Goal: Use online tool/utility: Use online tool/utility

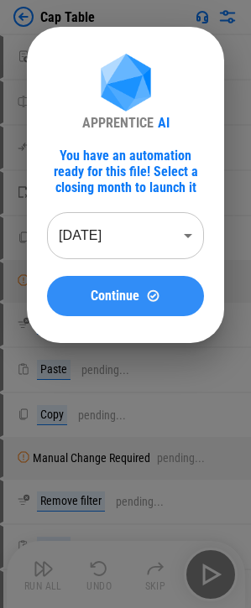
click at [100, 296] on span "Continue" at bounding box center [115, 295] width 49 height 13
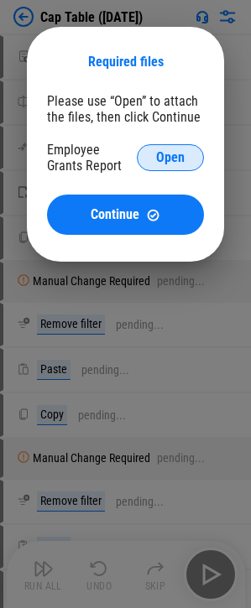
click at [141, 154] on button "Open" at bounding box center [170, 157] width 67 height 27
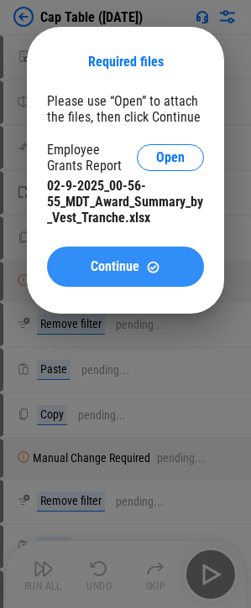
click at [121, 268] on span "Continue" at bounding box center [115, 266] width 49 height 13
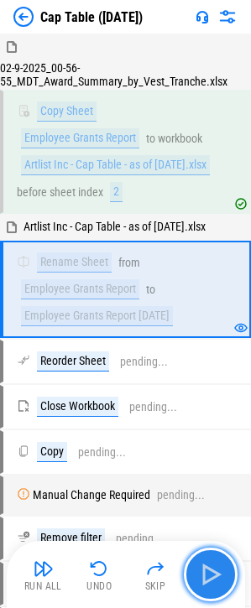
click at [216, 574] on img "button" at bounding box center [210, 574] width 27 height 27
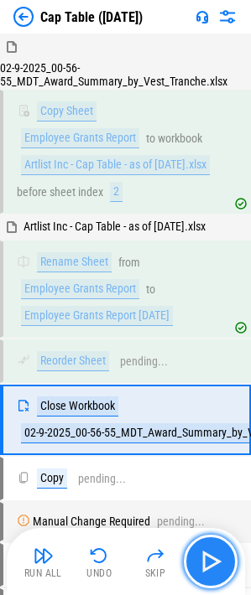
click at [213, 566] on img "button" at bounding box center [210, 561] width 27 height 27
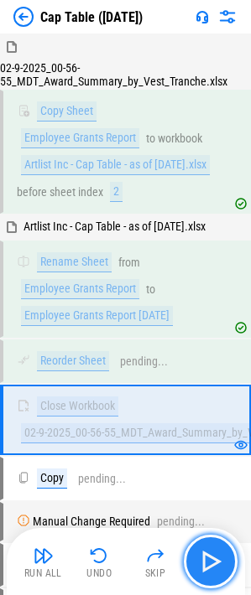
click at [213, 566] on img "button" at bounding box center [210, 561] width 27 height 27
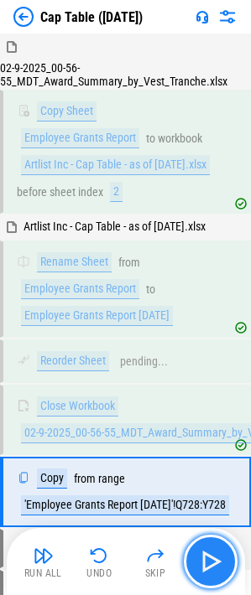
click at [213, 566] on img "button" at bounding box center [210, 561] width 27 height 27
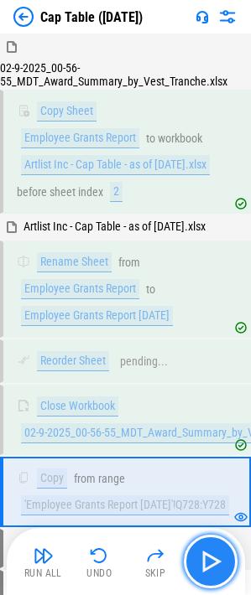
click at [213, 566] on img "button" at bounding box center [210, 561] width 27 height 27
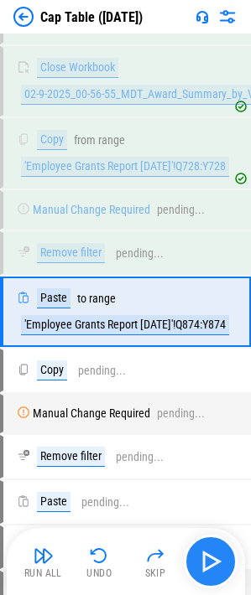
scroll to position [348, 0]
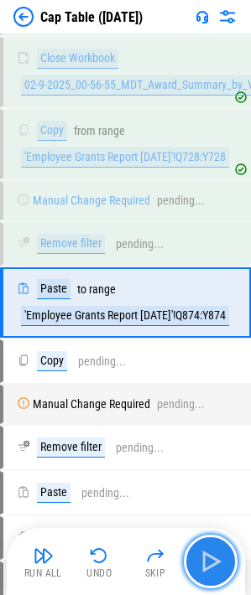
click at [213, 566] on img "button" at bounding box center [210, 561] width 27 height 27
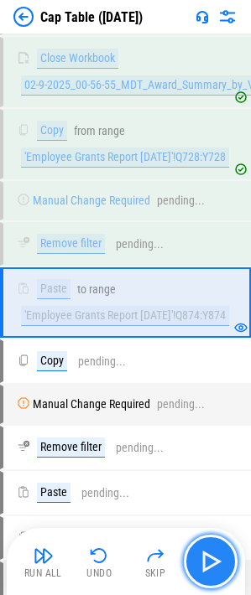
click at [199, 554] on img "button" at bounding box center [210, 561] width 27 height 27
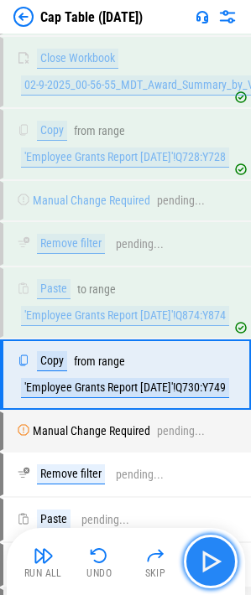
click at [199, 554] on img "button" at bounding box center [210, 561] width 27 height 27
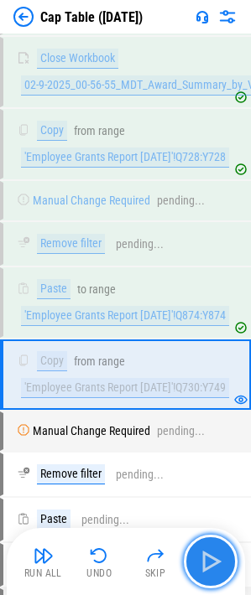
click at [204, 553] on img "button" at bounding box center [210, 561] width 27 height 27
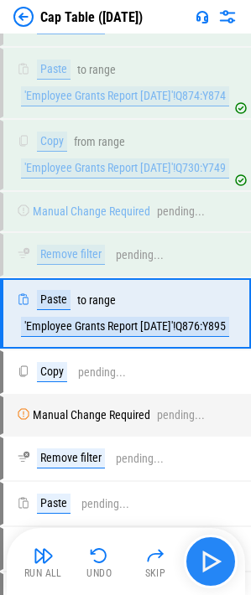
scroll to position [579, 0]
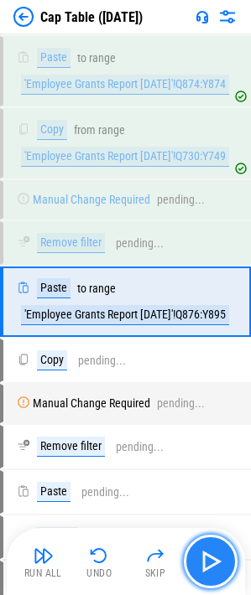
click at [204, 553] on img "button" at bounding box center [210, 561] width 27 height 27
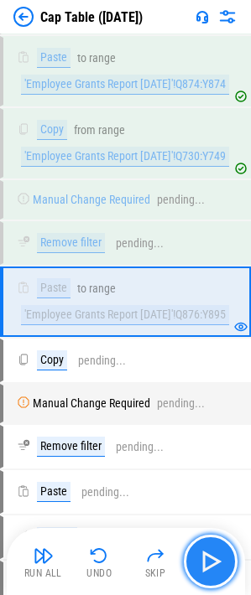
click at [194, 558] on button "button" at bounding box center [211, 562] width 54 height 54
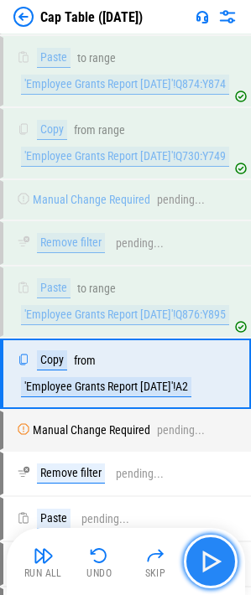
click at [195, 558] on button "button" at bounding box center [211, 562] width 54 height 54
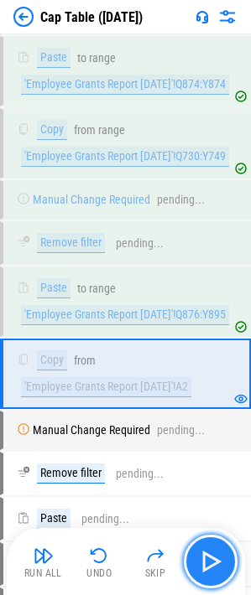
click at [212, 565] on img "button" at bounding box center [210, 561] width 27 height 27
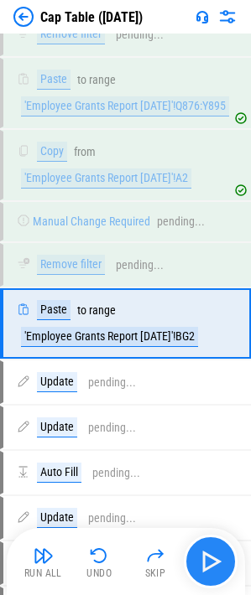
scroll to position [811, 0]
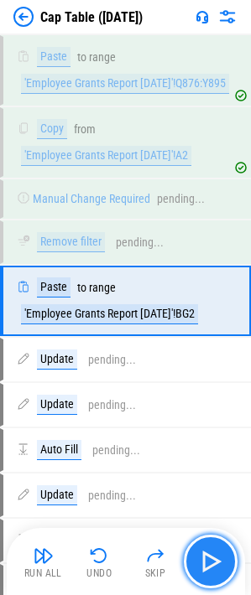
click at [212, 565] on img "button" at bounding box center [210, 561] width 27 height 27
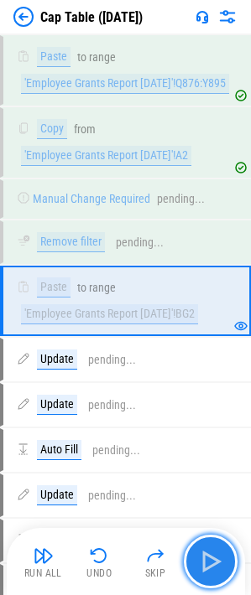
click at [212, 565] on img "button" at bounding box center [210, 561] width 27 height 27
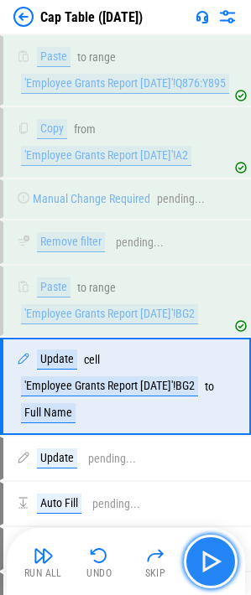
click at [212, 565] on img "button" at bounding box center [210, 561] width 27 height 27
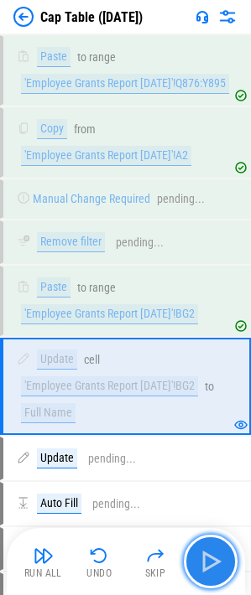
click at [212, 565] on img "button" at bounding box center [210, 561] width 27 height 27
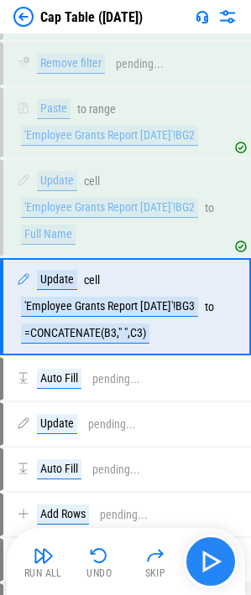
scroll to position [995, 0]
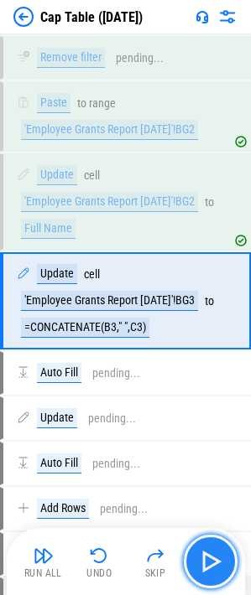
click at [212, 565] on img "button" at bounding box center [210, 561] width 27 height 27
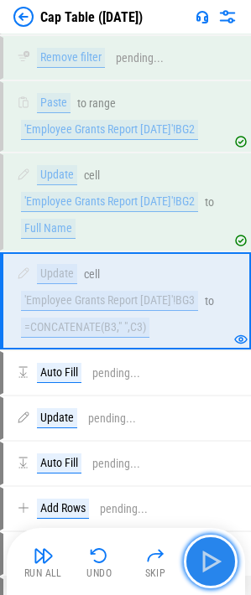
click at [212, 564] on img "button" at bounding box center [210, 561] width 27 height 27
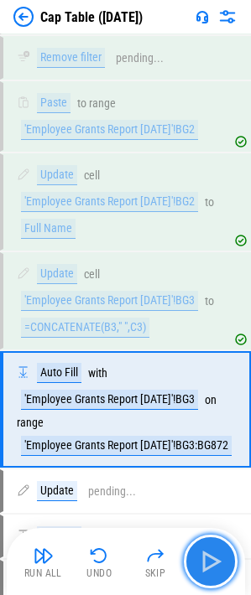
click at [212, 564] on img "button" at bounding box center [210, 561] width 27 height 27
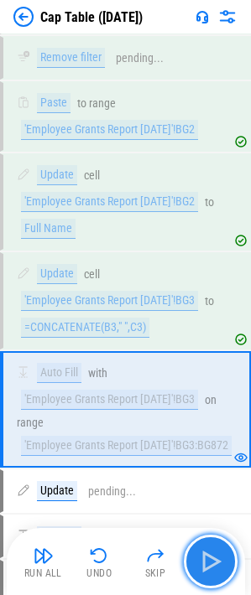
click at [211, 564] on img "button" at bounding box center [210, 561] width 27 height 27
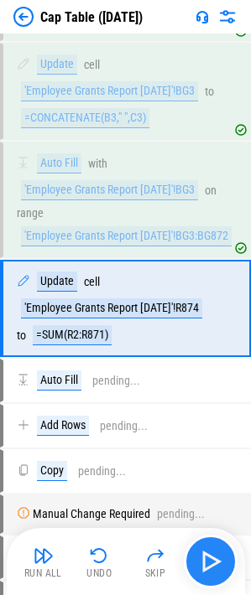
scroll to position [1213, 0]
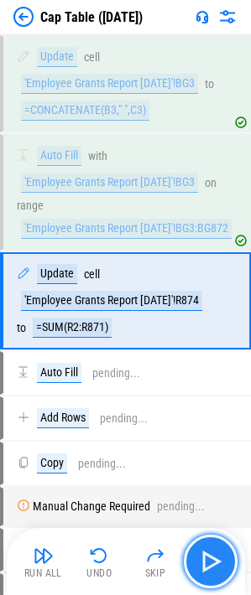
click at [197, 555] on img "button" at bounding box center [210, 561] width 27 height 27
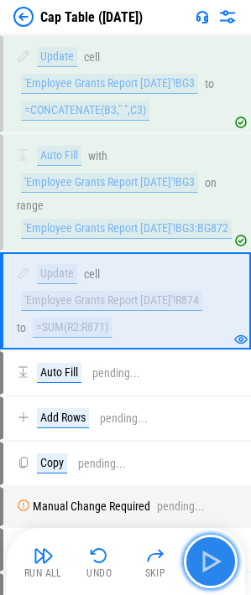
click at [209, 558] on img "button" at bounding box center [210, 561] width 27 height 27
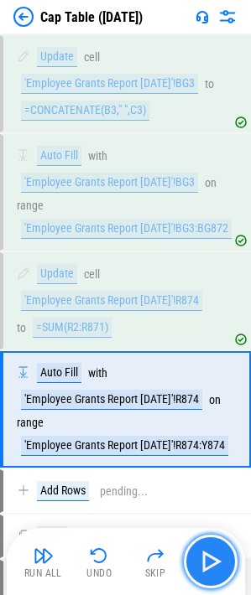
click at [209, 558] on img "button" at bounding box center [210, 561] width 27 height 27
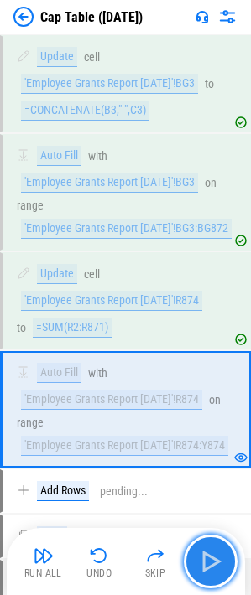
click at [202, 561] on img "button" at bounding box center [210, 561] width 27 height 27
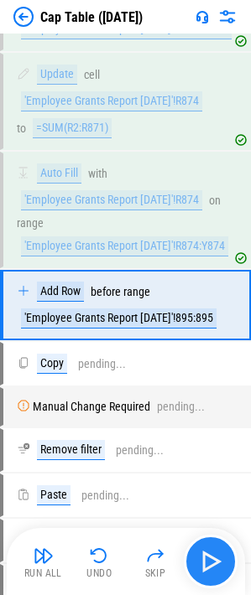
scroll to position [1416, 0]
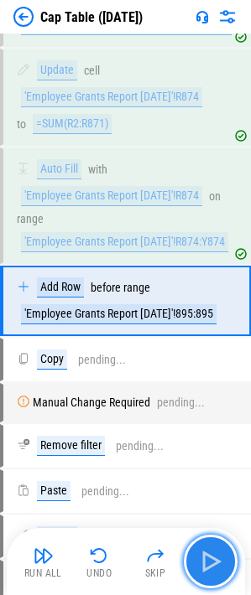
click at [205, 552] on img "button" at bounding box center [210, 561] width 27 height 27
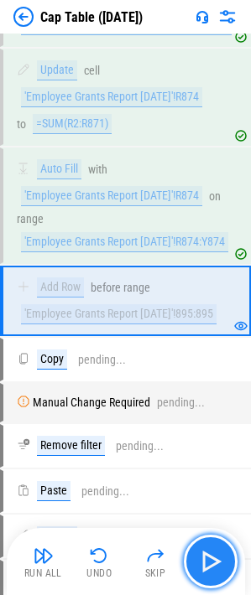
click at [205, 552] on img "button" at bounding box center [210, 561] width 27 height 27
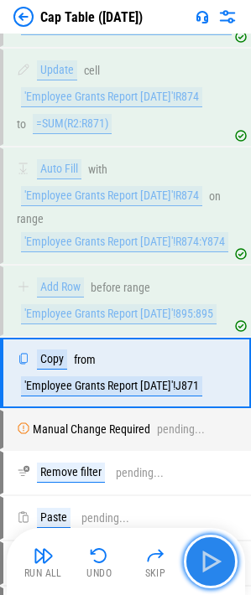
click at [206, 556] on img "button" at bounding box center [210, 561] width 27 height 27
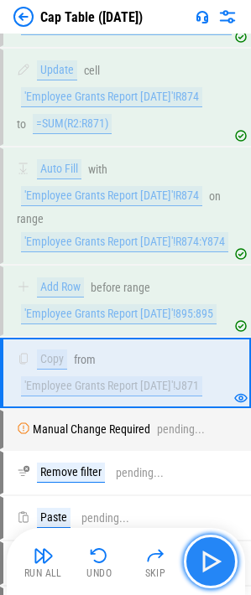
click at [207, 558] on img "button" at bounding box center [210, 561] width 27 height 27
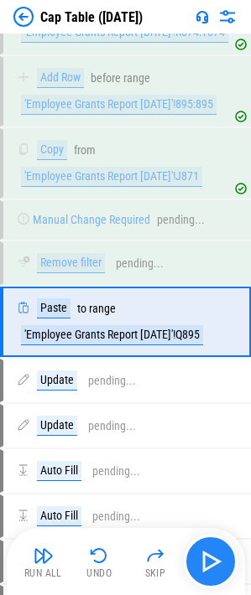
scroll to position [1648, 0]
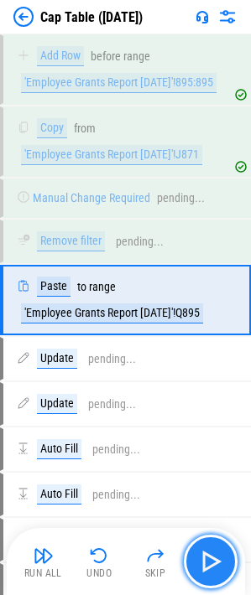
click at [207, 558] on img "button" at bounding box center [210, 561] width 27 height 27
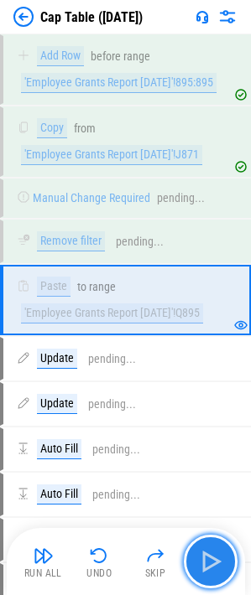
click at [207, 558] on img "button" at bounding box center [210, 561] width 27 height 27
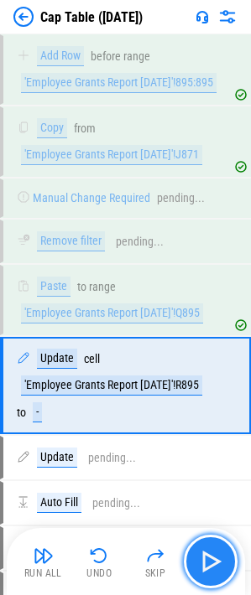
click at [207, 558] on img "button" at bounding box center [210, 561] width 27 height 27
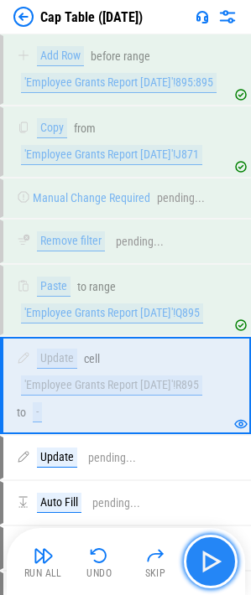
click at [207, 558] on img "button" at bounding box center [210, 561] width 27 height 27
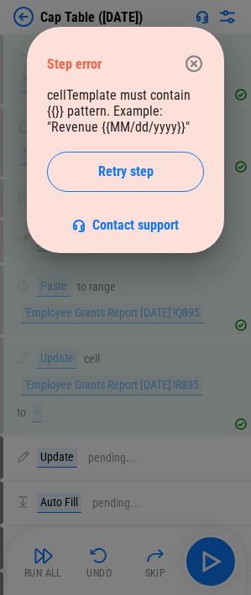
click at [194, 66] on icon "button" at bounding box center [194, 64] width 20 height 20
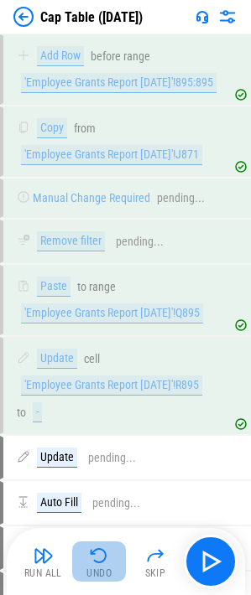
click at [96, 556] on img "button" at bounding box center [99, 556] width 20 height 20
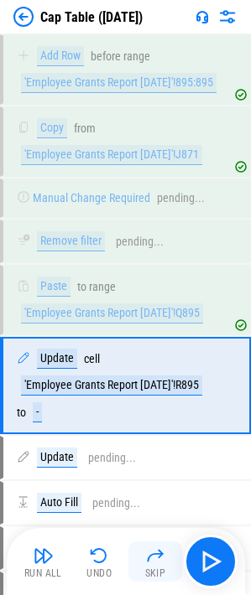
click at [153, 554] on img "button" at bounding box center [155, 556] width 20 height 20
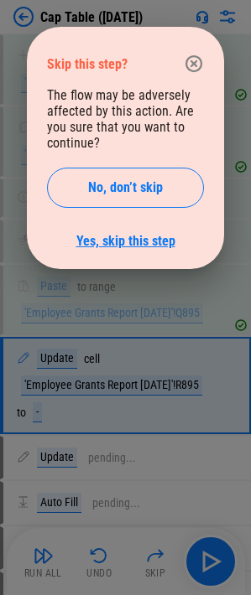
click at [128, 242] on link "Yes, skip this step" at bounding box center [125, 241] width 99 height 16
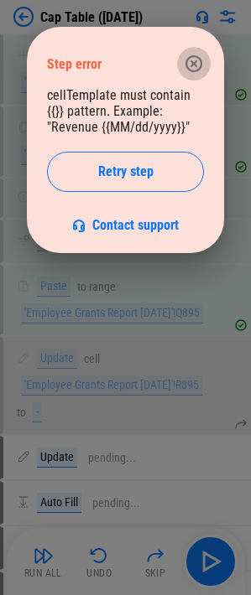
click at [192, 58] on icon "button" at bounding box center [194, 64] width 20 height 20
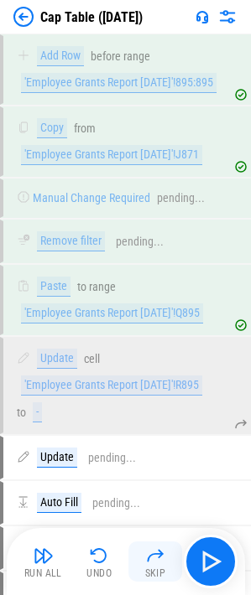
click at [151, 569] on div "Skip" at bounding box center [155, 574] width 21 height 10
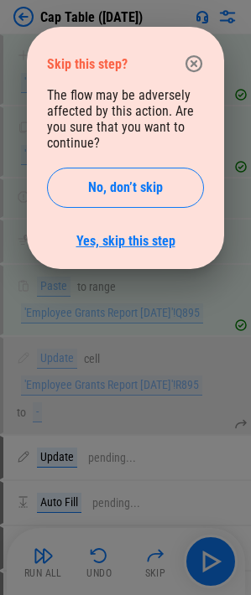
click at [122, 241] on link "Yes, skip this step" at bounding box center [125, 241] width 99 height 16
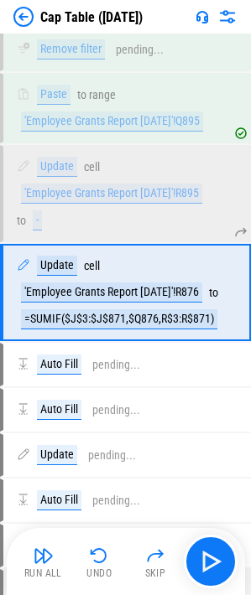
scroll to position [1842, 0]
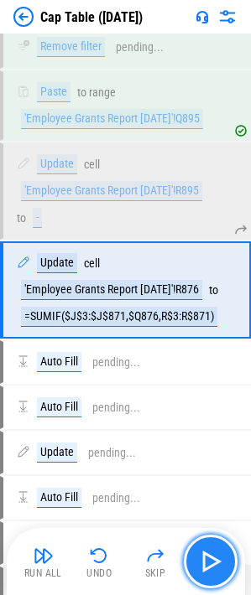
click at [223, 564] on img "button" at bounding box center [210, 561] width 27 height 27
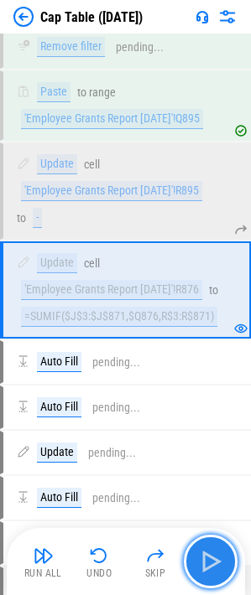
click at [221, 564] on img "button" at bounding box center [210, 561] width 27 height 27
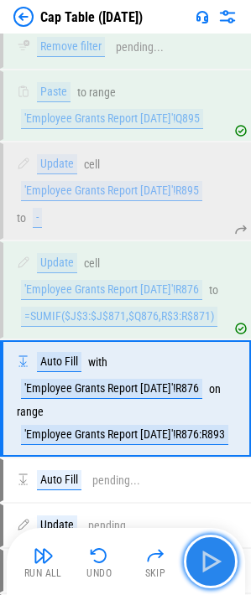
click at [218, 564] on img "button" at bounding box center [210, 561] width 27 height 27
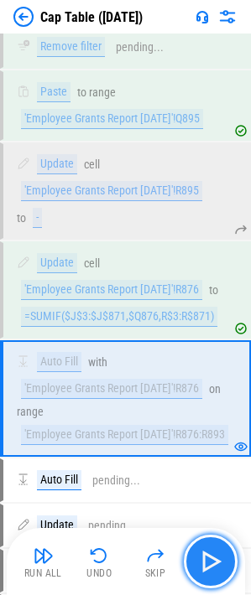
click at [218, 564] on img "button" at bounding box center [210, 561] width 27 height 27
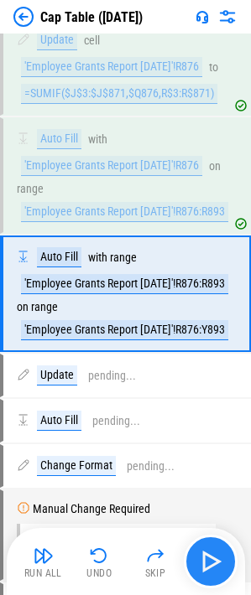
scroll to position [2079, 0]
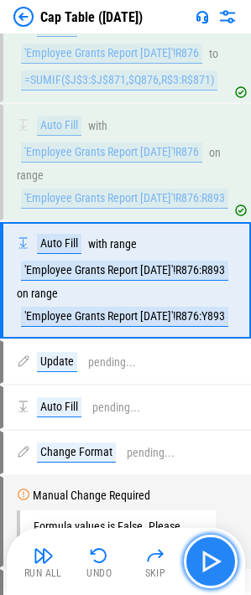
click at [217, 563] on img "button" at bounding box center [210, 561] width 27 height 27
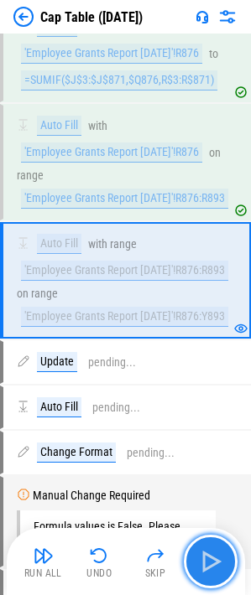
click at [196, 558] on button "button" at bounding box center [211, 562] width 54 height 54
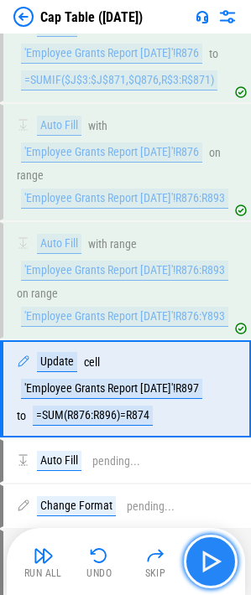
click at [196, 558] on button "button" at bounding box center [211, 562] width 54 height 54
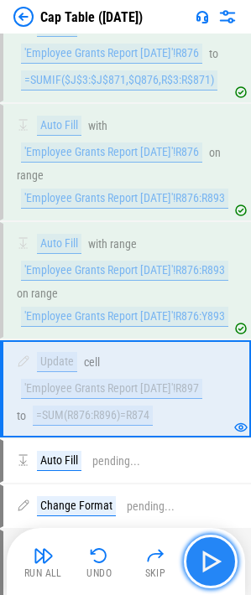
click at [196, 558] on button "button" at bounding box center [211, 562] width 54 height 54
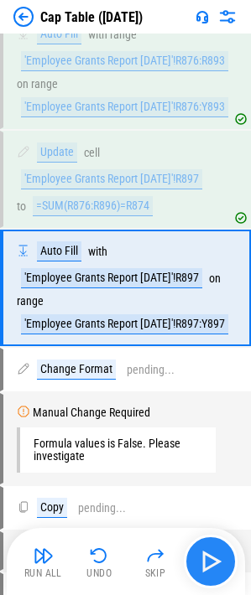
scroll to position [2296, 0]
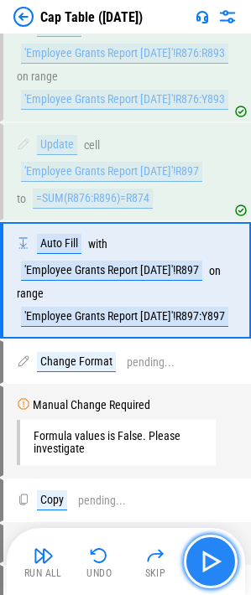
click at [196, 558] on button "button" at bounding box center [211, 562] width 54 height 54
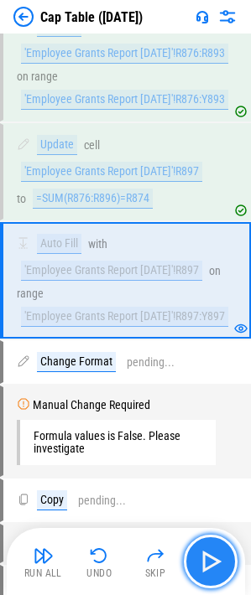
click at [193, 560] on button "button" at bounding box center [211, 562] width 54 height 54
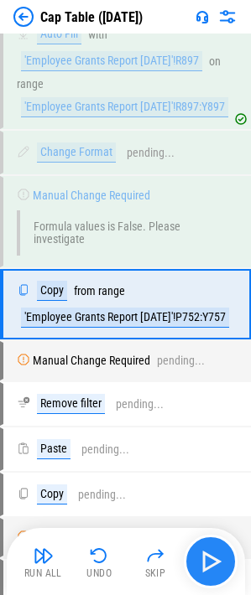
scroll to position [2529, 0]
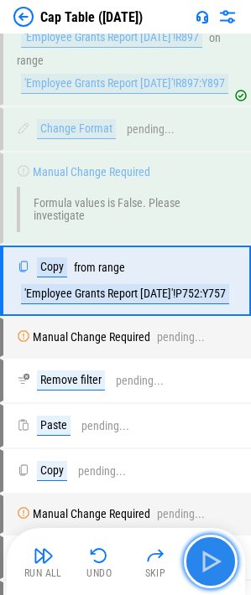
click at [195, 560] on button "button" at bounding box center [211, 562] width 54 height 54
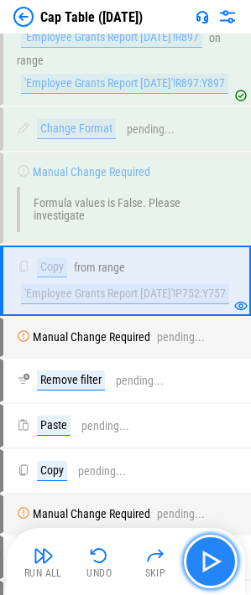
click at [195, 560] on button "button" at bounding box center [211, 562] width 54 height 54
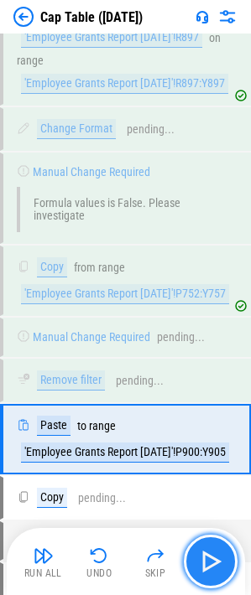
click at [195, 560] on button "button" at bounding box center [211, 562] width 54 height 54
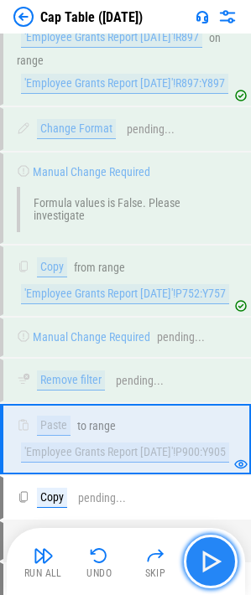
click at [195, 560] on button "button" at bounding box center [211, 562] width 54 height 54
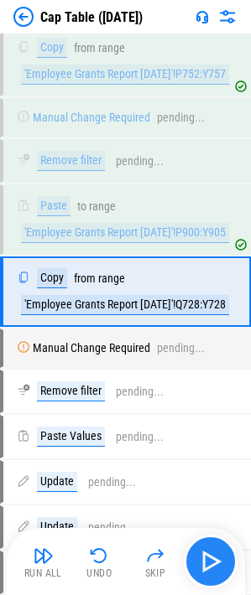
scroll to position [2761, 0]
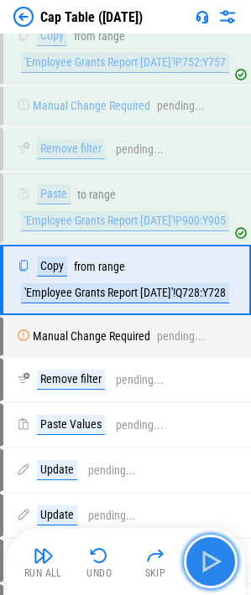
click at [195, 560] on button "button" at bounding box center [211, 562] width 54 height 54
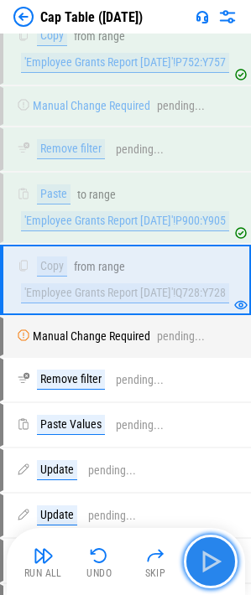
click at [195, 560] on button "button" at bounding box center [211, 562] width 54 height 54
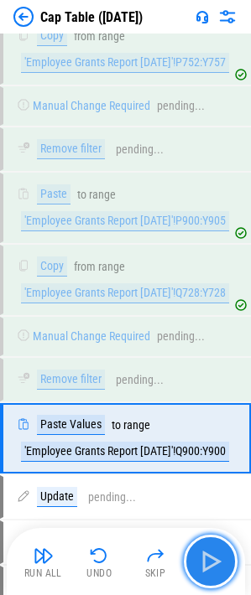
click at [195, 560] on button "button" at bounding box center [211, 562] width 54 height 54
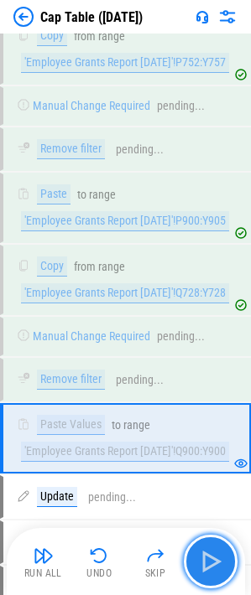
click at [200, 549] on img "button" at bounding box center [210, 561] width 27 height 27
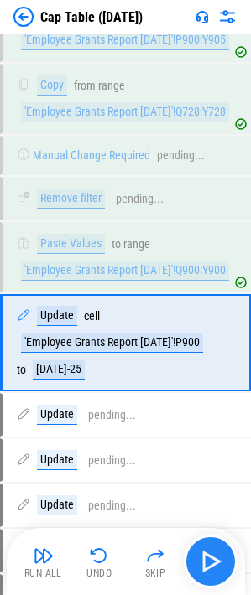
scroll to position [3005, 0]
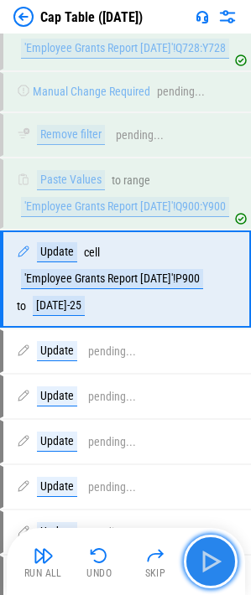
click at [216, 562] on img "button" at bounding box center [210, 561] width 27 height 27
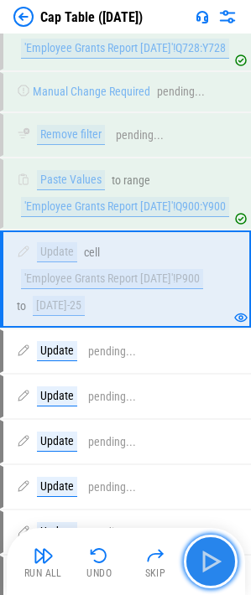
click at [216, 562] on img "button" at bounding box center [210, 561] width 27 height 27
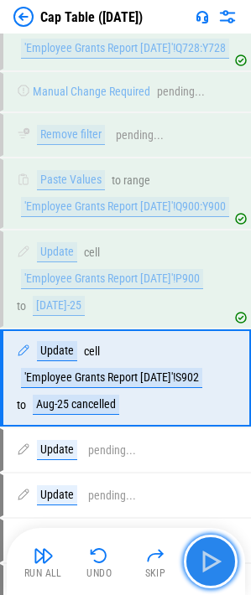
click at [216, 562] on img "button" at bounding box center [210, 561] width 27 height 27
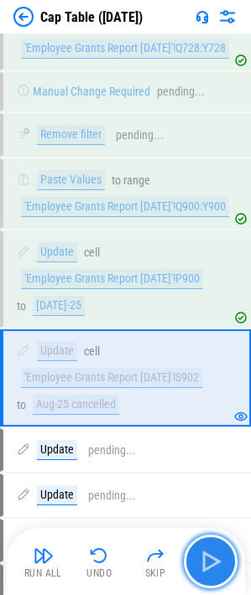
click at [216, 562] on img "button" at bounding box center [210, 561] width 27 height 27
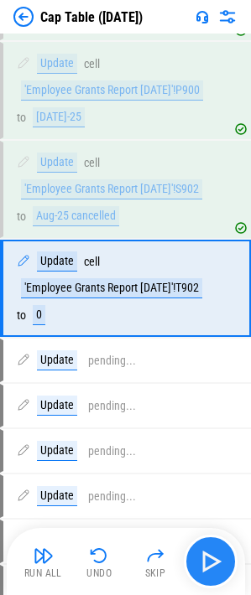
scroll to position [3203, 0]
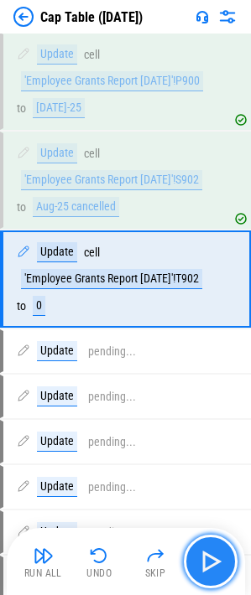
click at [216, 562] on img "button" at bounding box center [210, 561] width 27 height 27
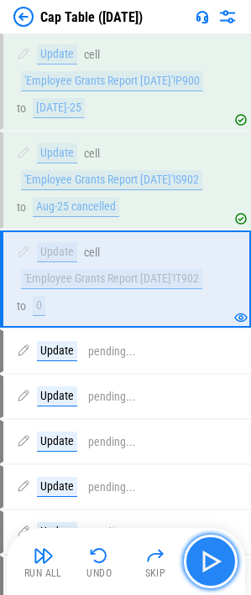
click at [216, 562] on img "button" at bounding box center [210, 561] width 27 height 27
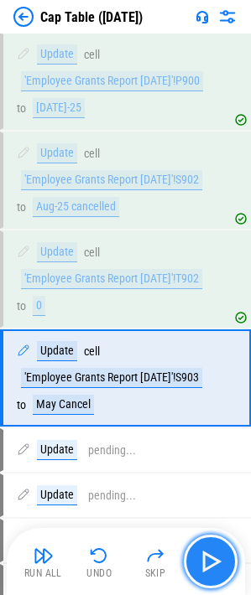
click at [216, 562] on img "button" at bounding box center [210, 561] width 27 height 27
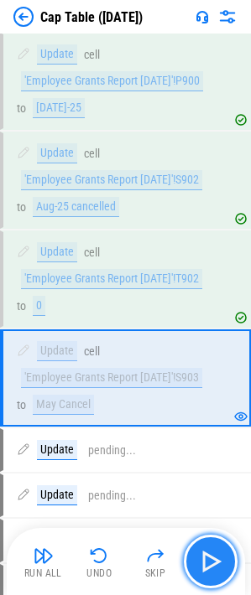
click at [216, 562] on img "button" at bounding box center [210, 561] width 27 height 27
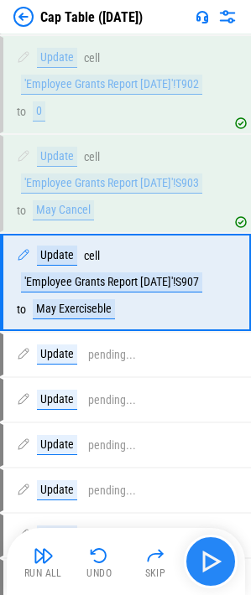
scroll to position [3401, 0]
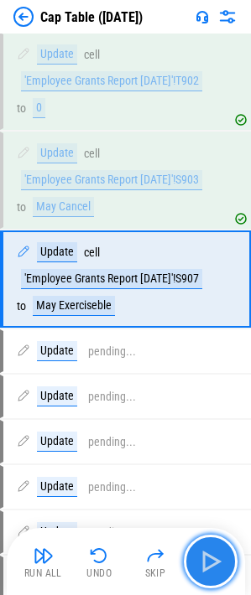
click at [216, 562] on img "button" at bounding box center [210, 561] width 27 height 27
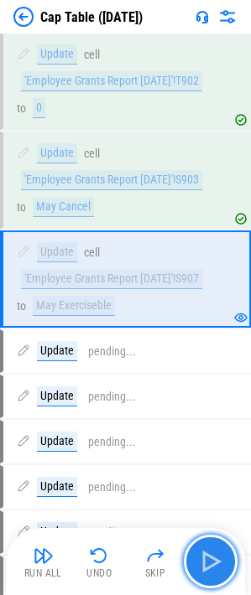
click at [216, 562] on img "button" at bounding box center [210, 561] width 27 height 27
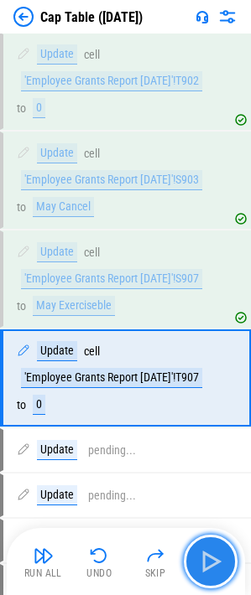
click at [216, 562] on img "button" at bounding box center [210, 561] width 27 height 27
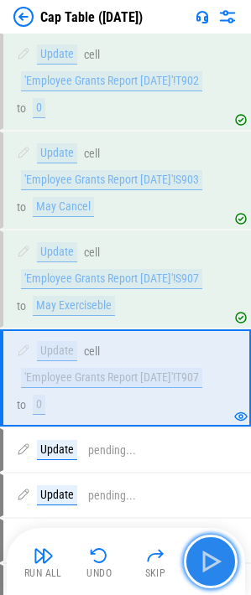
click at [216, 562] on img "button" at bounding box center [210, 561] width 27 height 27
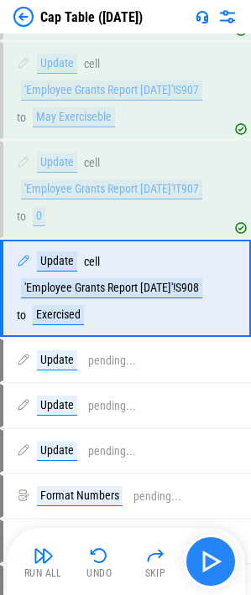
scroll to position [3599, 0]
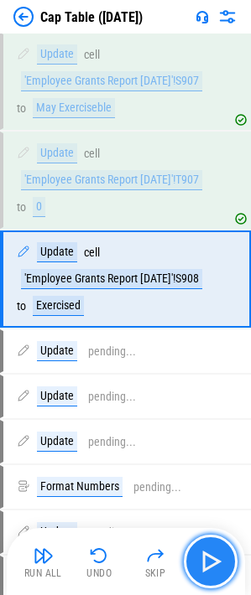
click at [216, 562] on img "button" at bounding box center [210, 561] width 27 height 27
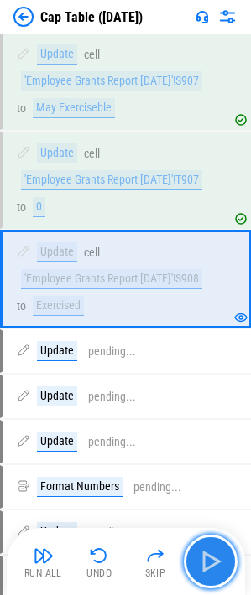
click at [216, 562] on img "button" at bounding box center [210, 561] width 27 height 27
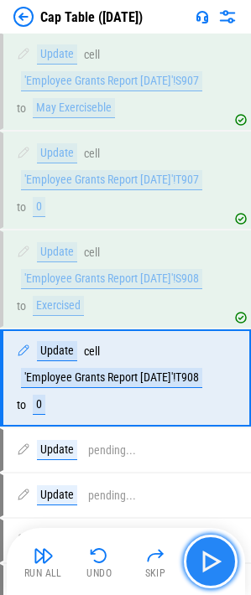
click at [216, 562] on img "button" at bounding box center [210, 561] width 27 height 27
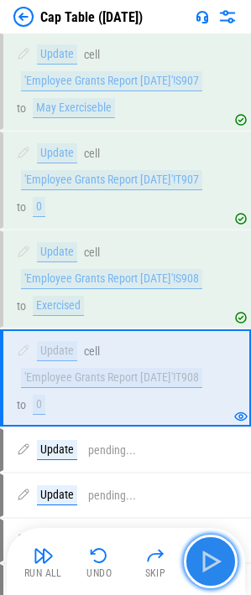
click at [216, 562] on img "button" at bounding box center [210, 561] width 27 height 27
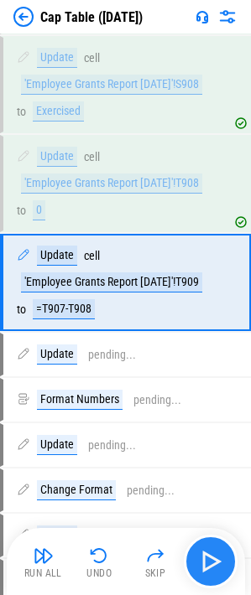
scroll to position [3797, 0]
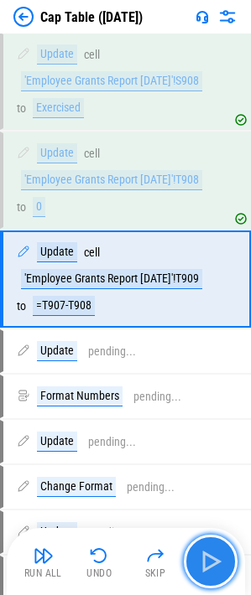
click at [216, 562] on img "button" at bounding box center [210, 561] width 27 height 27
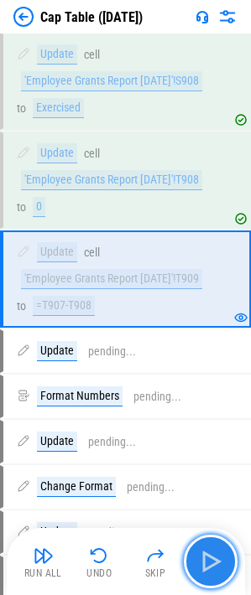
click at [216, 562] on img "button" at bounding box center [210, 561] width 27 height 27
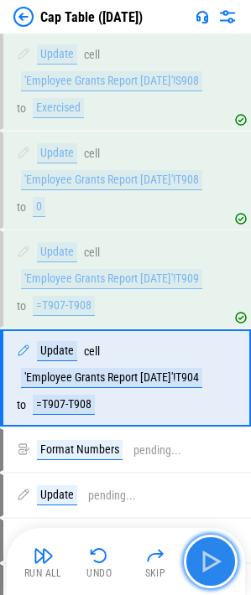
click at [216, 562] on img "button" at bounding box center [210, 561] width 27 height 27
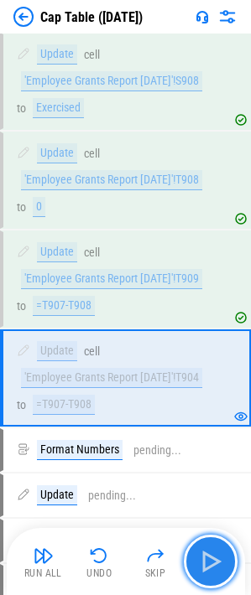
click at [216, 562] on img "button" at bounding box center [210, 561] width 27 height 27
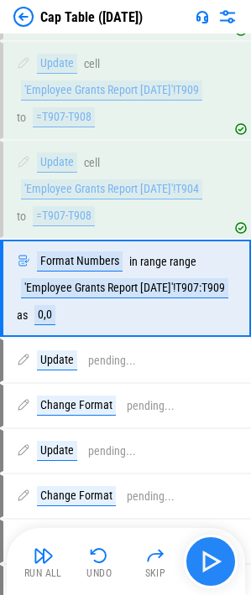
scroll to position [3995, 0]
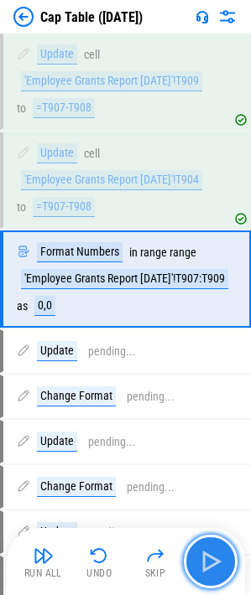
click at [216, 562] on img "button" at bounding box center [210, 561] width 27 height 27
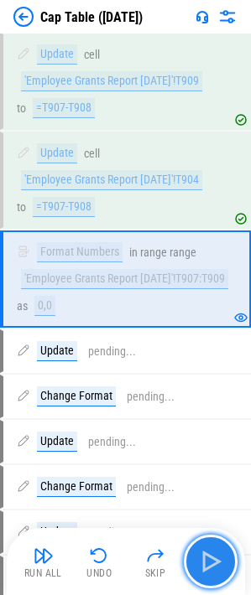
click at [216, 562] on img "button" at bounding box center [210, 561] width 27 height 27
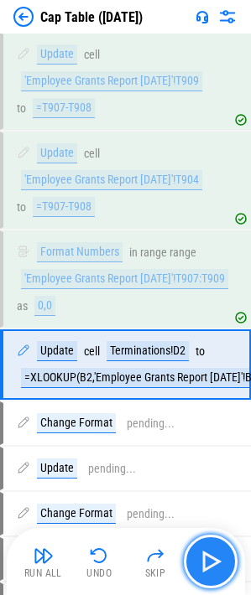
click at [216, 562] on img "button" at bounding box center [210, 561] width 27 height 27
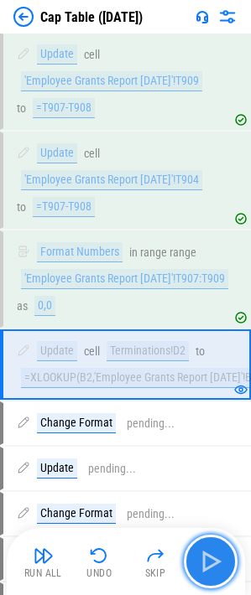
click at [216, 562] on img "button" at bounding box center [210, 561] width 27 height 27
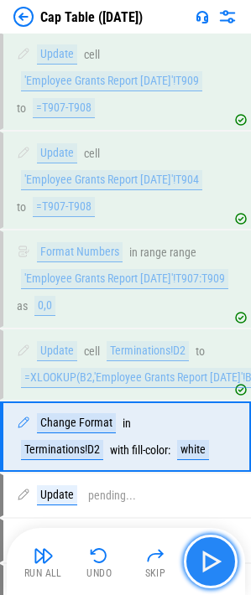
click at [216, 562] on img "button" at bounding box center [210, 561] width 27 height 27
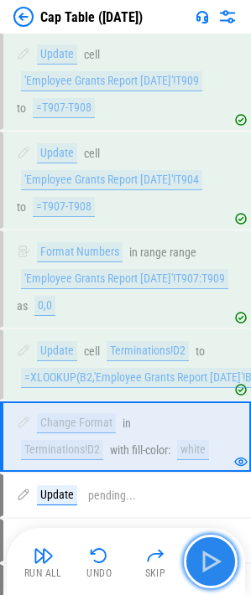
click at [216, 562] on img "button" at bounding box center [210, 561] width 27 height 27
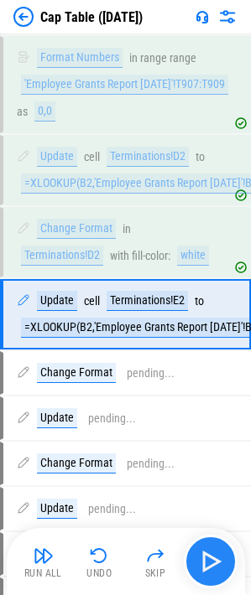
scroll to position [4225, 0]
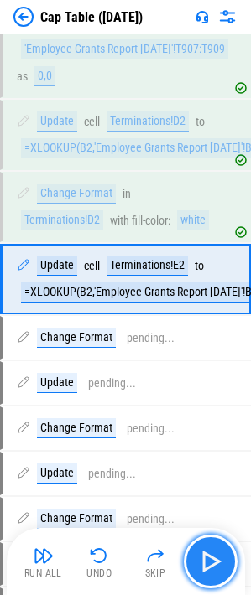
click at [216, 562] on img "button" at bounding box center [210, 561] width 27 height 27
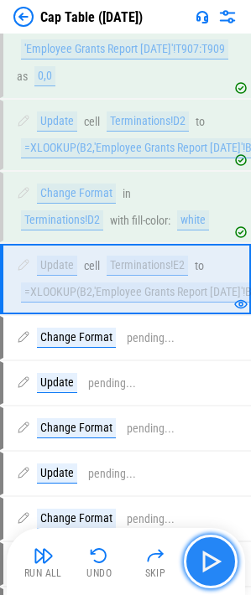
click at [216, 562] on img "button" at bounding box center [210, 561] width 27 height 27
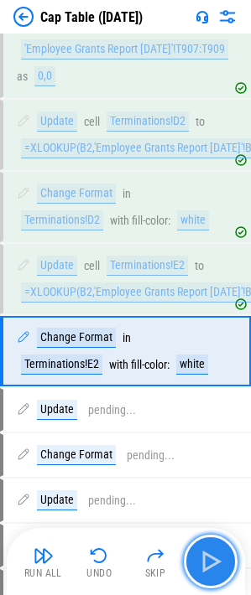
click at [216, 562] on img "button" at bounding box center [210, 561] width 27 height 27
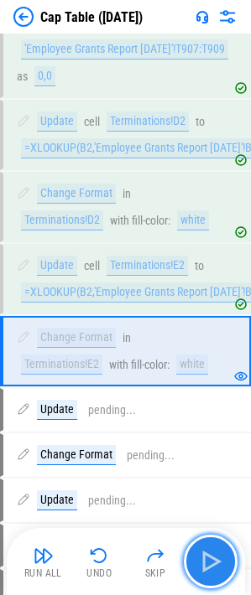
click at [216, 562] on img "button" at bounding box center [210, 561] width 27 height 27
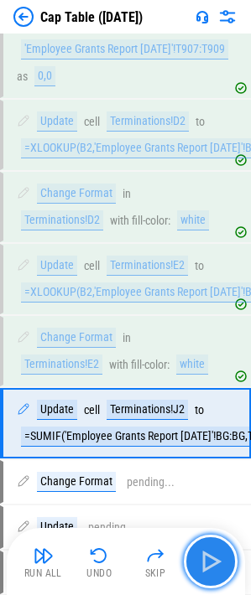
click at [216, 562] on img "button" at bounding box center [210, 561] width 27 height 27
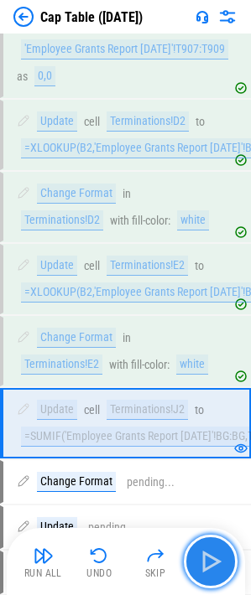
click at [216, 562] on img "button" at bounding box center [210, 561] width 27 height 27
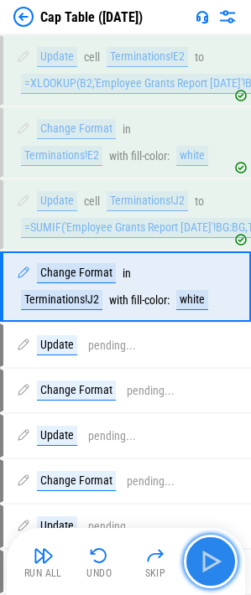
scroll to position [4441, 0]
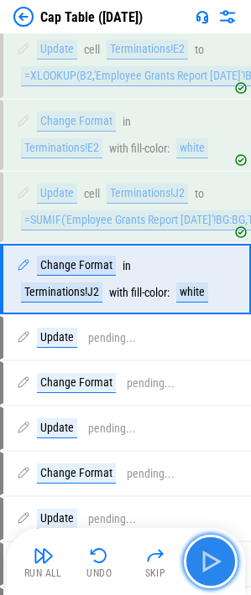
click at [216, 562] on img "button" at bounding box center [210, 561] width 27 height 27
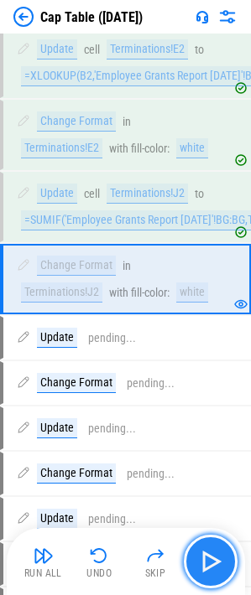
click at [216, 562] on img "button" at bounding box center [210, 561] width 27 height 27
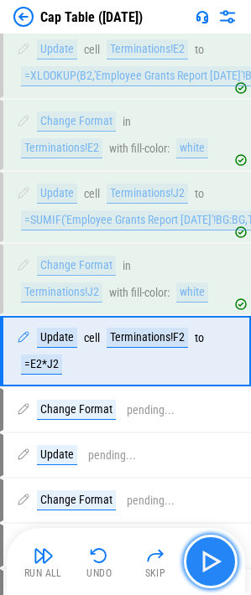
click at [216, 562] on img "button" at bounding box center [210, 561] width 27 height 27
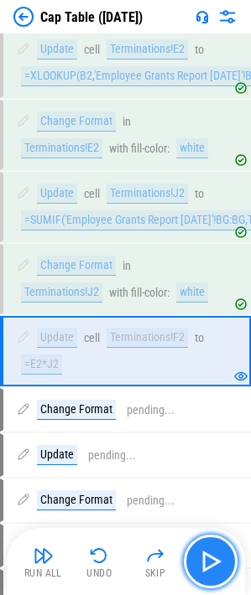
click at [216, 562] on img "button" at bounding box center [210, 561] width 27 height 27
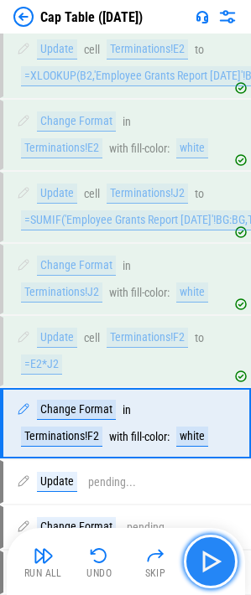
click at [216, 562] on img "button" at bounding box center [210, 561] width 27 height 27
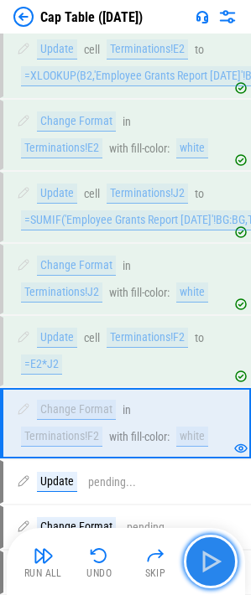
click at [216, 562] on img "button" at bounding box center [210, 561] width 27 height 27
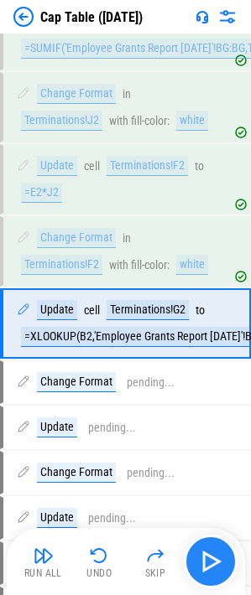
scroll to position [4657, 0]
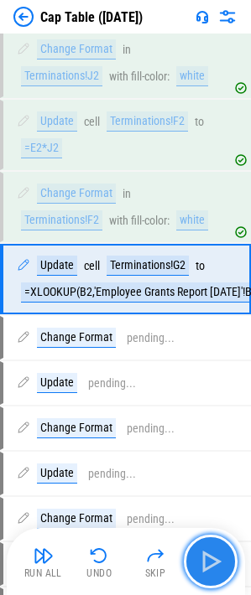
click at [216, 562] on img "button" at bounding box center [210, 561] width 27 height 27
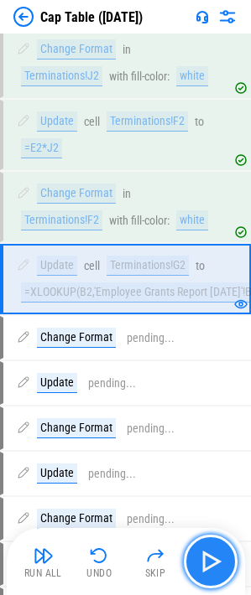
click at [216, 562] on img "button" at bounding box center [210, 561] width 27 height 27
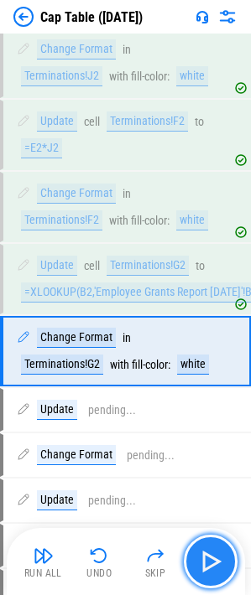
click at [216, 562] on img "button" at bounding box center [210, 561] width 27 height 27
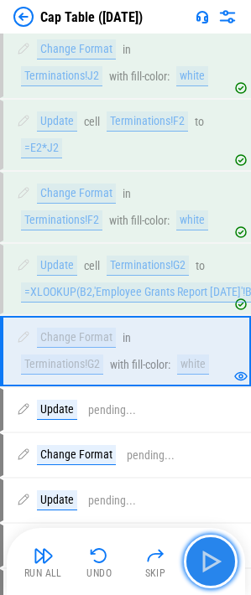
click at [216, 562] on img "button" at bounding box center [210, 561] width 27 height 27
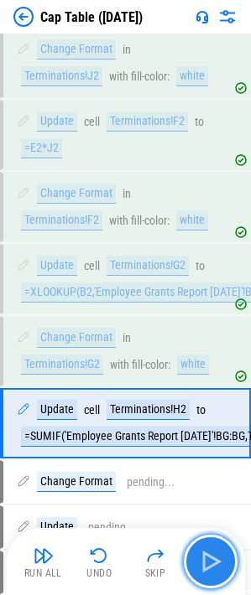
click at [216, 562] on img "button" at bounding box center [210, 561] width 27 height 27
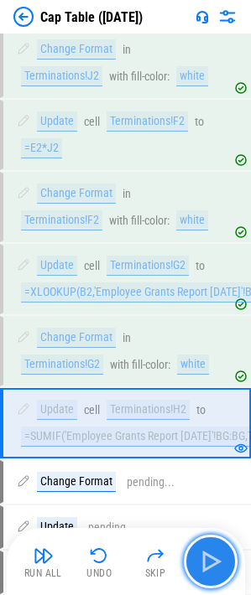
click at [216, 562] on img "button" at bounding box center [210, 561] width 27 height 27
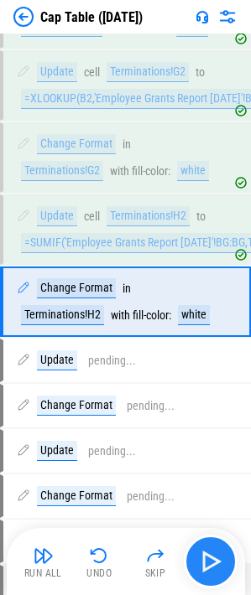
scroll to position [4887, 0]
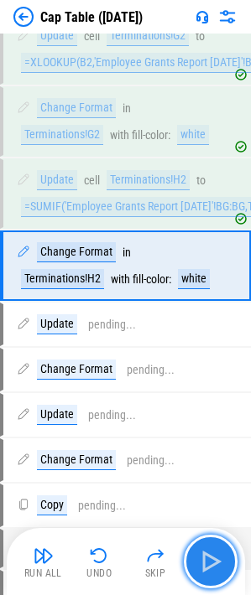
click at [216, 562] on img "button" at bounding box center [210, 561] width 27 height 27
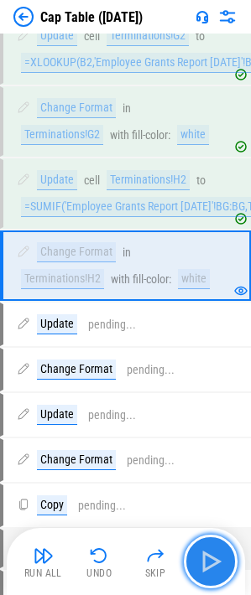
click at [216, 562] on img "button" at bounding box center [210, 561] width 27 height 27
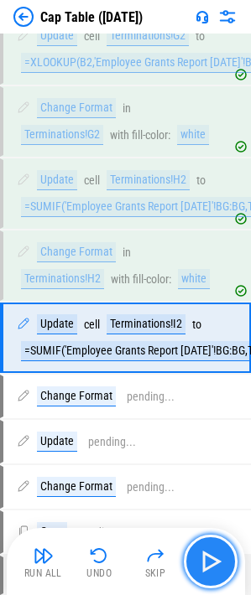
click at [216, 562] on img "button" at bounding box center [210, 561] width 27 height 27
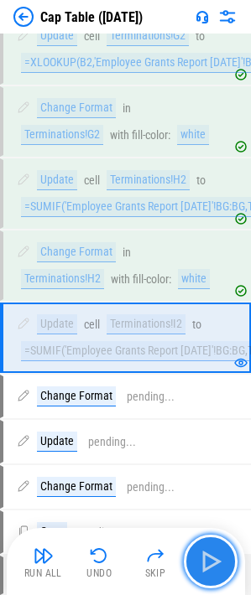
click at [216, 562] on img "button" at bounding box center [210, 561] width 27 height 27
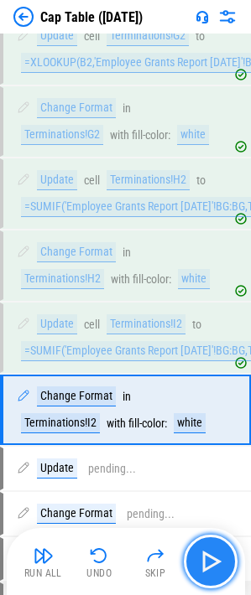
click at [216, 562] on img "button" at bounding box center [210, 561] width 27 height 27
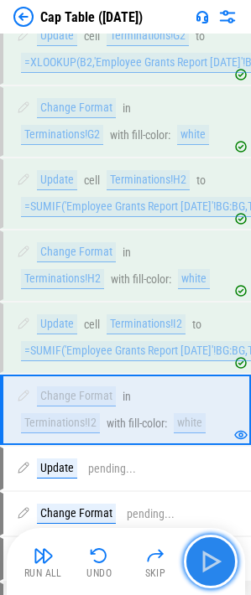
click at [216, 562] on img "button" at bounding box center [210, 561] width 27 height 27
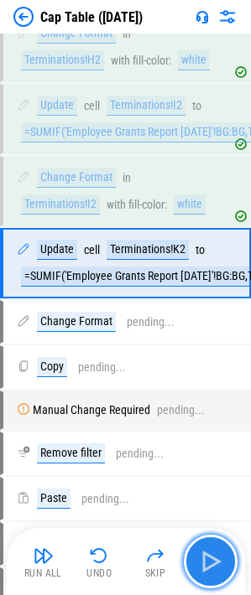
scroll to position [5117, 0]
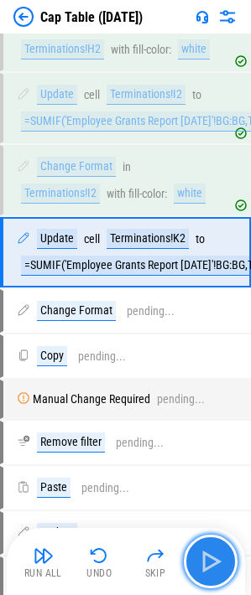
click at [216, 562] on img "button" at bounding box center [210, 561] width 27 height 27
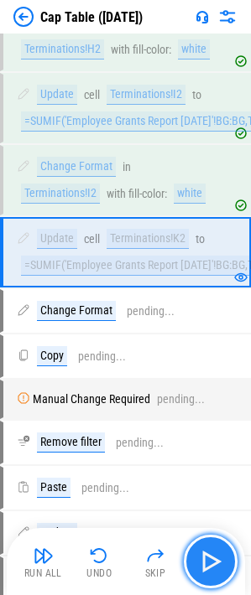
click at [216, 562] on img "button" at bounding box center [210, 561] width 27 height 27
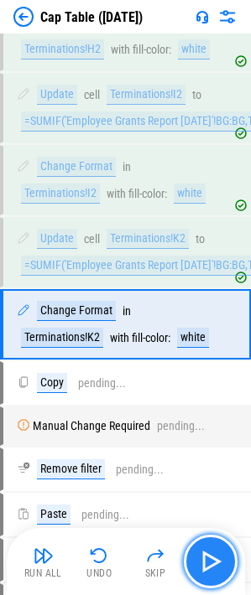
click at [216, 562] on img "button" at bounding box center [210, 561] width 27 height 27
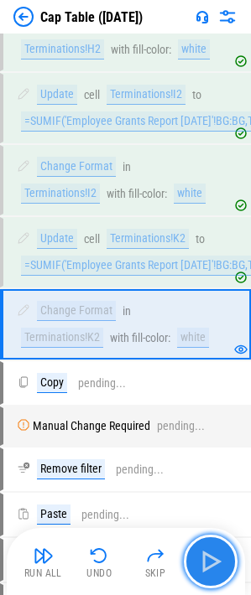
click at [216, 562] on img "button" at bounding box center [210, 561] width 27 height 27
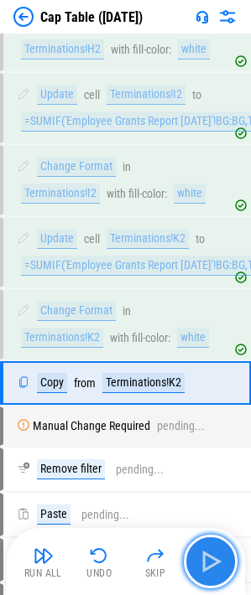
click at [216, 562] on img "button" at bounding box center [210, 561] width 27 height 27
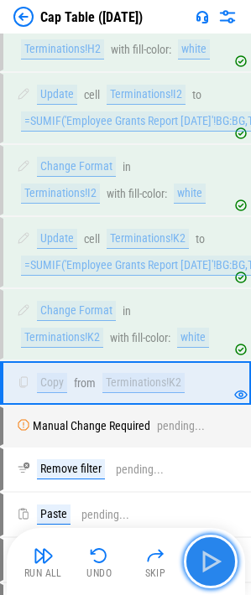
click at [216, 562] on img "button" at bounding box center [210, 561] width 27 height 27
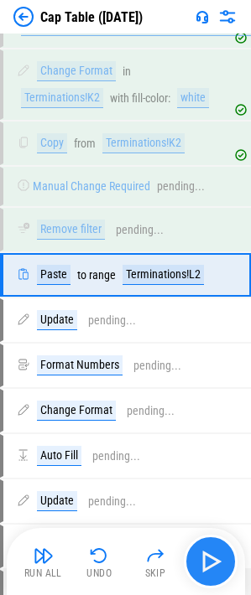
scroll to position [5380, 0]
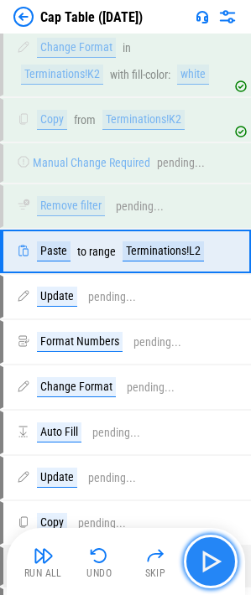
click at [216, 562] on img "button" at bounding box center [210, 561] width 27 height 27
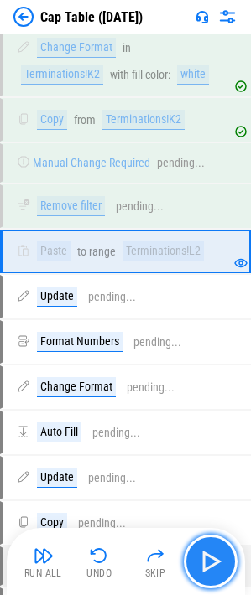
click at [216, 562] on img "button" at bounding box center [210, 561] width 27 height 27
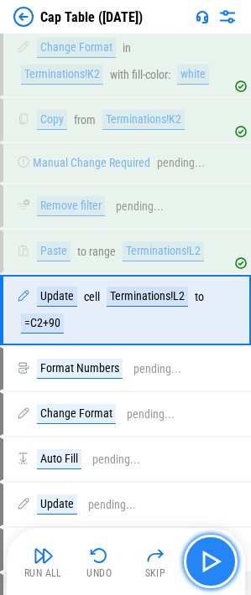
click at [216, 562] on img "button" at bounding box center [210, 561] width 27 height 27
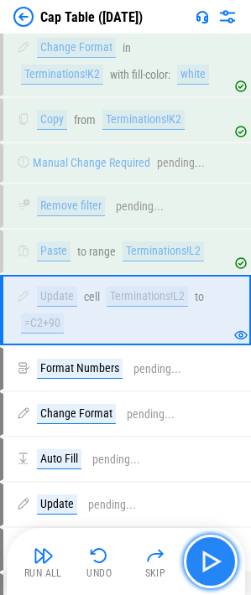
click at [216, 562] on img "button" at bounding box center [210, 561] width 27 height 27
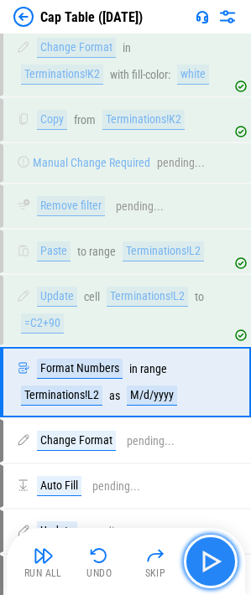
click at [216, 562] on img "button" at bounding box center [210, 561] width 27 height 27
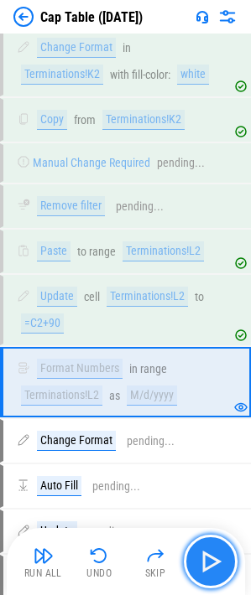
click at [216, 562] on img "button" at bounding box center [210, 561] width 27 height 27
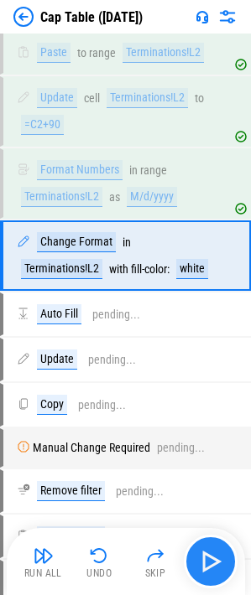
scroll to position [5583, 0]
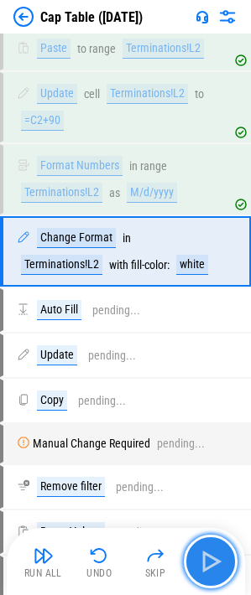
click at [216, 562] on img "button" at bounding box center [210, 561] width 27 height 27
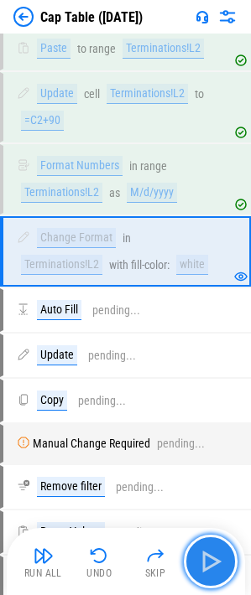
click at [216, 562] on img "button" at bounding box center [210, 561] width 27 height 27
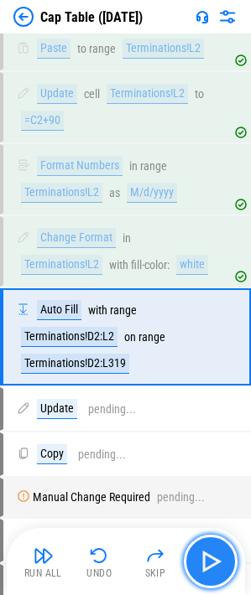
click at [216, 562] on img "button" at bounding box center [210, 561] width 27 height 27
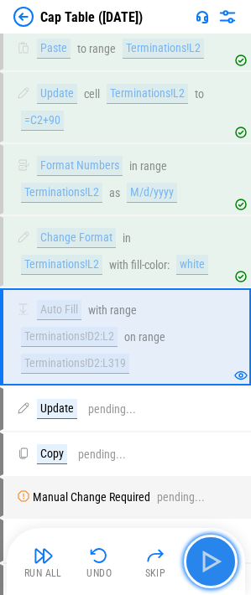
click at [205, 564] on img "button" at bounding box center [210, 561] width 27 height 27
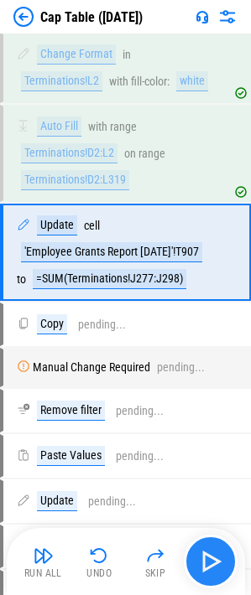
scroll to position [5768, 0]
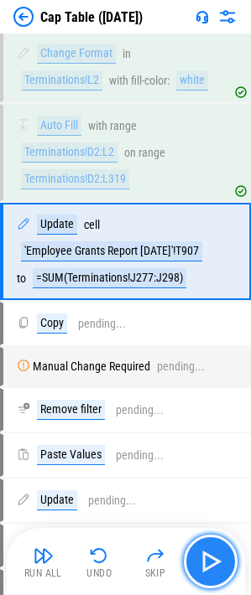
click at [210, 555] on img "button" at bounding box center [210, 561] width 27 height 27
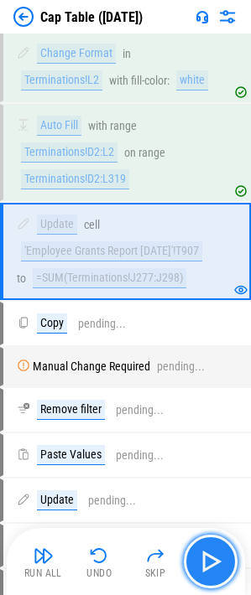
click at [216, 553] on img "button" at bounding box center [210, 561] width 27 height 27
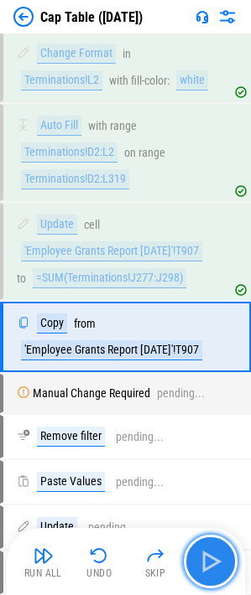
click at [216, 553] on img "button" at bounding box center [210, 561] width 27 height 27
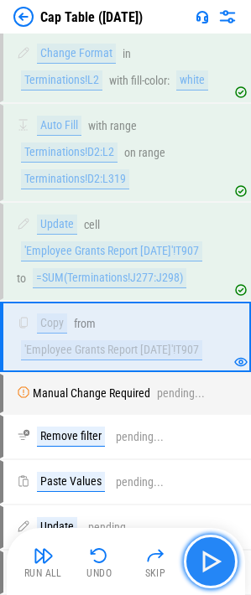
click at [209, 562] on img "button" at bounding box center [210, 561] width 27 height 27
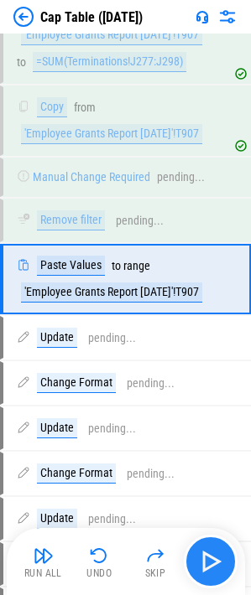
scroll to position [6013, 0]
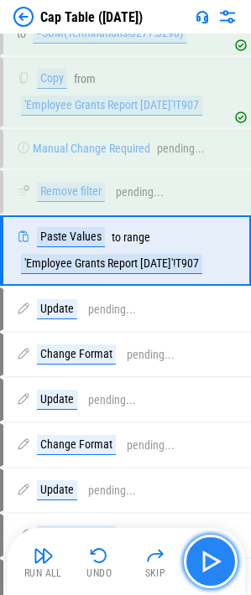
click at [209, 562] on img "button" at bounding box center [210, 561] width 27 height 27
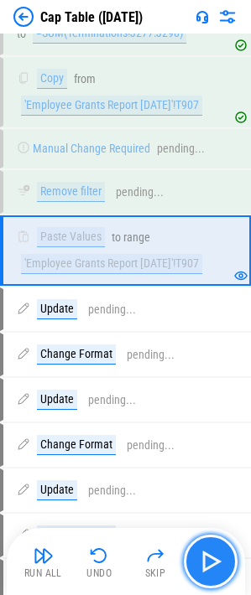
click at [204, 556] on img "button" at bounding box center [210, 561] width 27 height 27
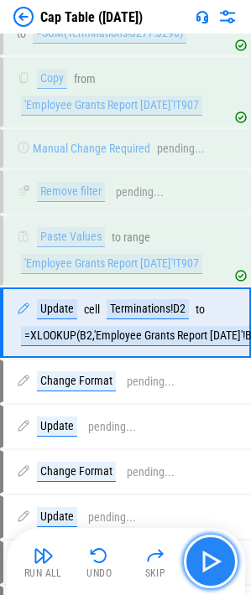
click at [201, 561] on img "button" at bounding box center [210, 561] width 27 height 27
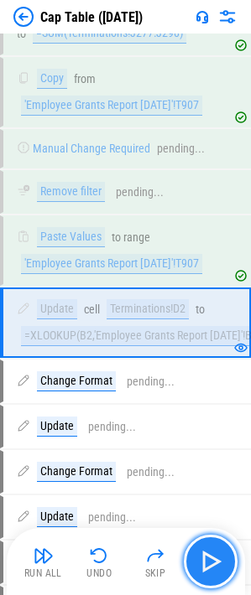
click at [201, 561] on img "button" at bounding box center [210, 561] width 27 height 27
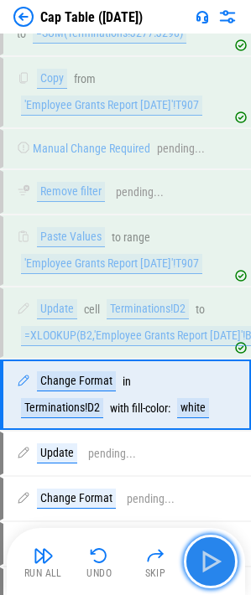
click at [201, 561] on img "button" at bounding box center [210, 561] width 27 height 27
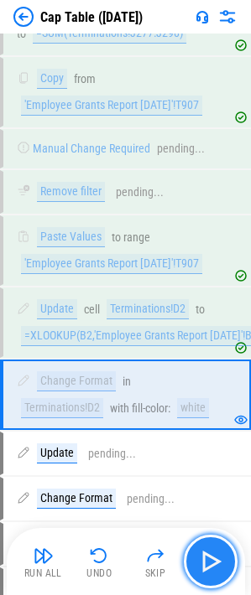
click at [201, 561] on img "button" at bounding box center [210, 561] width 27 height 27
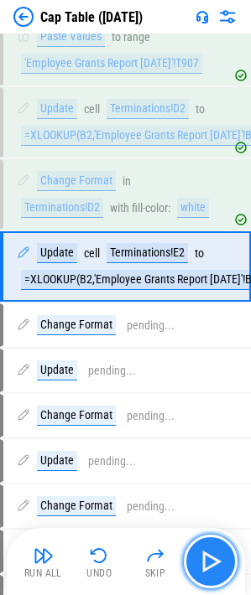
scroll to position [6229, 0]
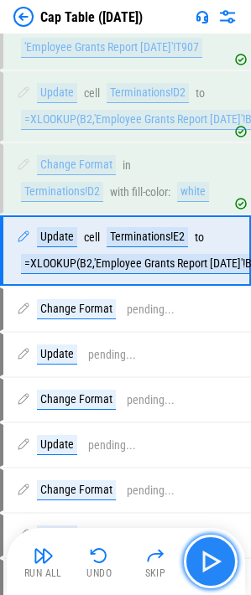
click at [201, 561] on img "button" at bounding box center [210, 561] width 27 height 27
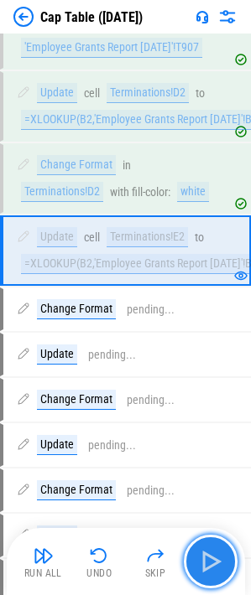
click at [201, 561] on img "button" at bounding box center [210, 561] width 27 height 27
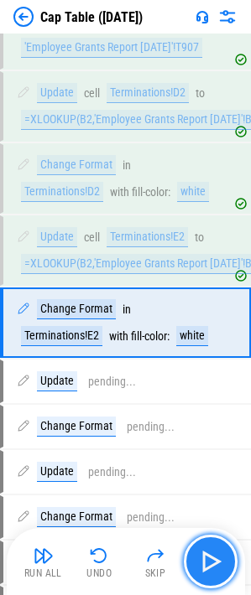
click at [201, 561] on img "button" at bounding box center [210, 561] width 27 height 27
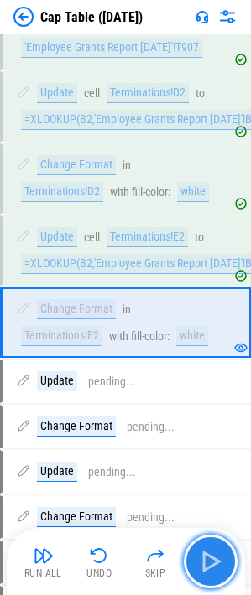
click at [201, 561] on img "button" at bounding box center [210, 561] width 27 height 27
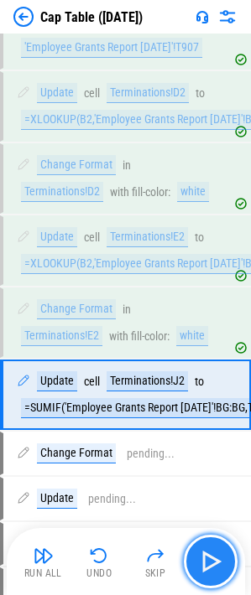
click at [201, 560] on img "button" at bounding box center [210, 561] width 27 height 27
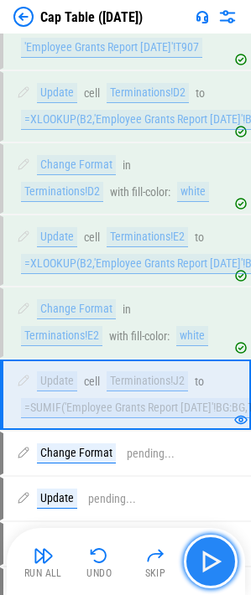
click at [201, 560] on img "button" at bounding box center [210, 561] width 27 height 27
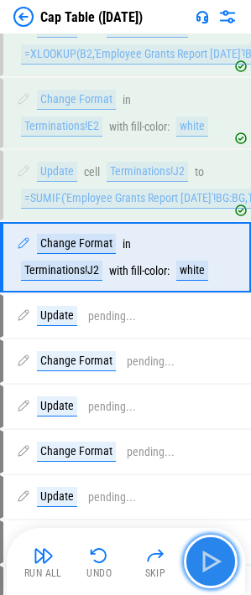
scroll to position [6445, 0]
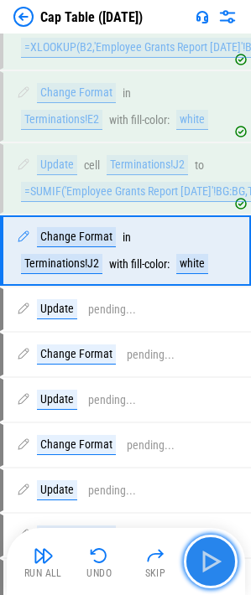
click at [201, 560] on img "button" at bounding box center [210, 561] width 27 height 27
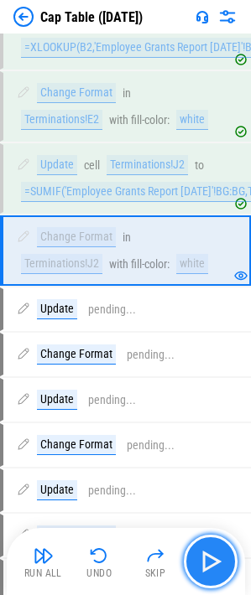
click at [201, 560] on img "button" at bounding box center [210, 561] width 27 height 27
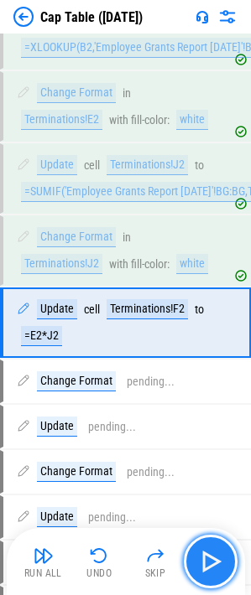
click at [201, 560] on img "button" at bounding box center [210, 561] width 27 height 27
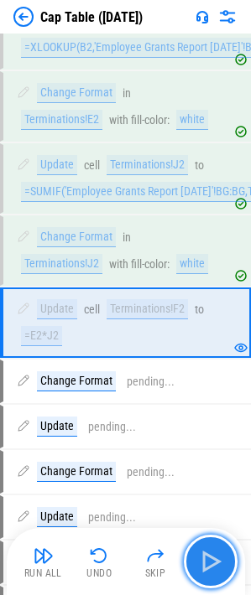
click at [201, 560] on img "button" at bounding box center [210, 561] width 27 height 27
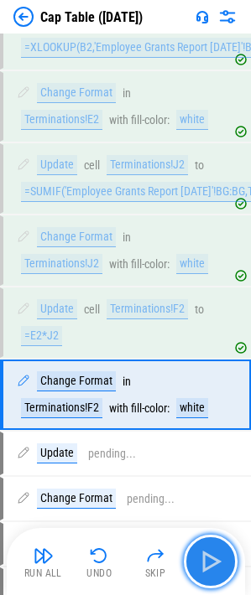
click at [201, 560] on img "button" at bounding box center [210, 561] width 27 height 27
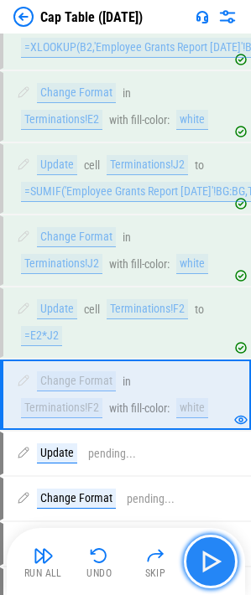
click at [201, 560] on img "button" at bounding box center [210, 561] width 27 height 27
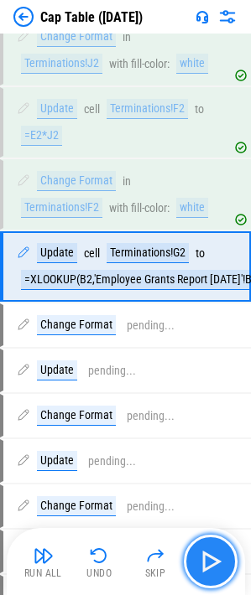
scroll to position [6662, 0]
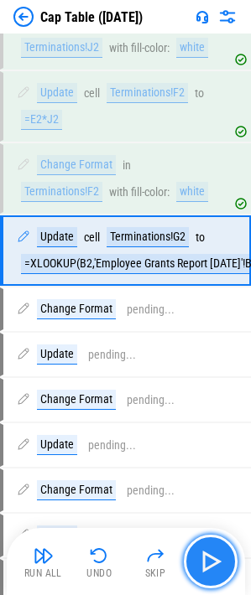
click at [201, 560] on img "button" at bounding box center [210, 561] width 27 height 27
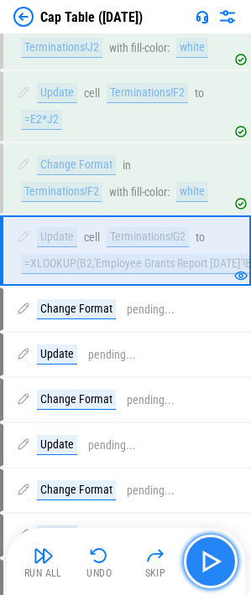
click at [201, 560] on img "button" at bounding box center [210, 561] width 27 height 27
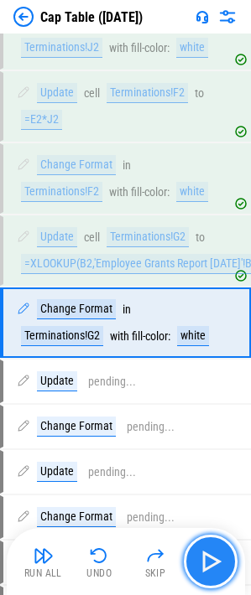
click at [201, 560] on img "button" at bounding box center [210, 561] width 27 height 27
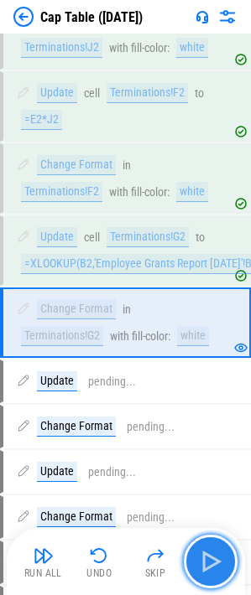
click at [201, 560] on img "button" at bounding box center [210, 561] width 27 height 27
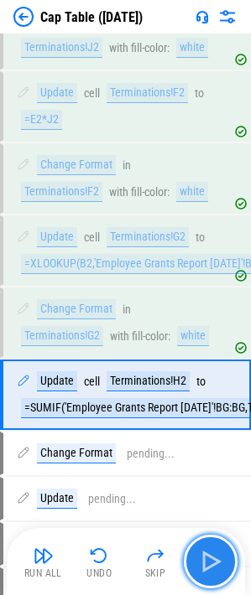
click at [201, 560] on img "button" at bounding box center [210, 561] width 27 height 27
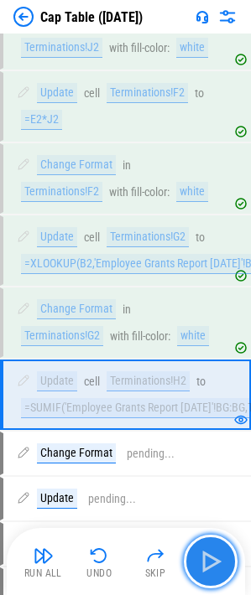
click at [201, 560] on img "button" at bounding box center [210, 561] width 27 height 27
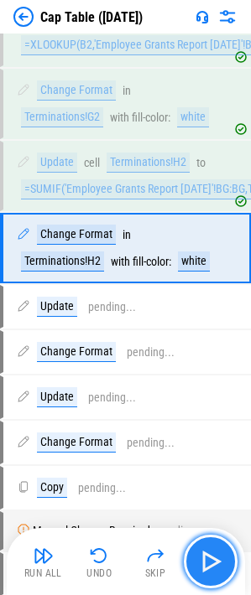
scroll to position [6891, 0]
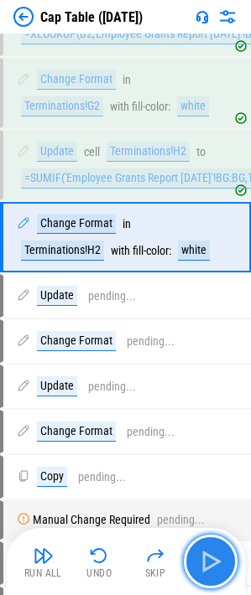
click at [201, 560] on img "button" at bounding box center [210, 561] width 27 height 27
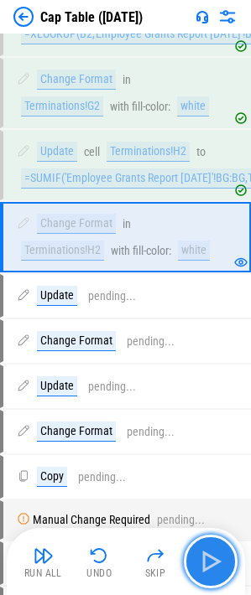
click at [201, 560] on img "button" at bounding box center [210, 561] width 27 height 27
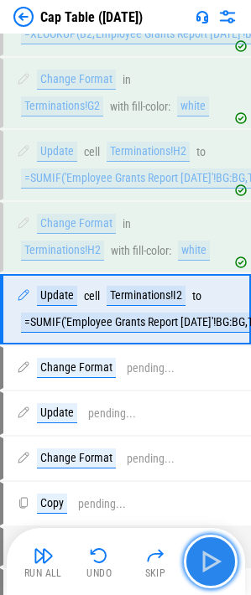
click at [201, 560] on img "button" at bounding box center [210, 561] width 27 height 27
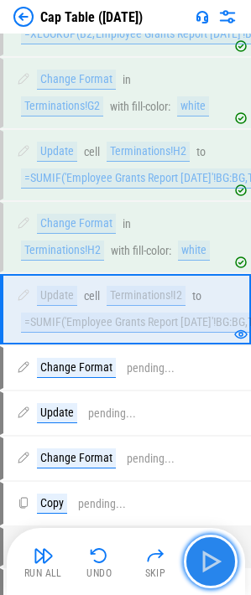
click at [201, 560] on img "button" at bounding box center [210, 561] width 27 height 27
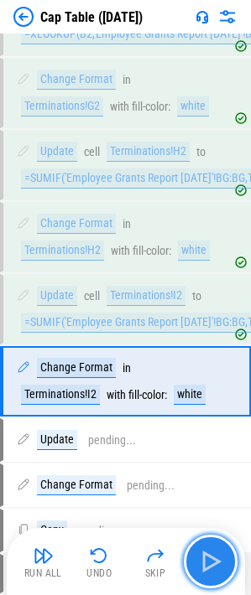
click at [201, 560] on img "button" at bounding box center [210, 561] width 27 height 27
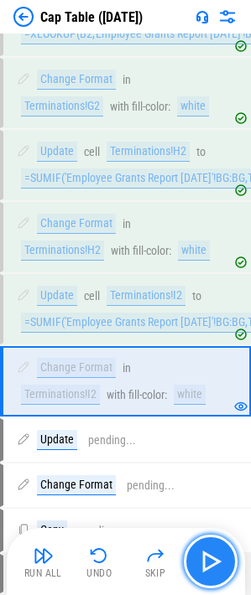
click at [201, 560] on img "button" at bounding box center [210, 561] width 27 height 27
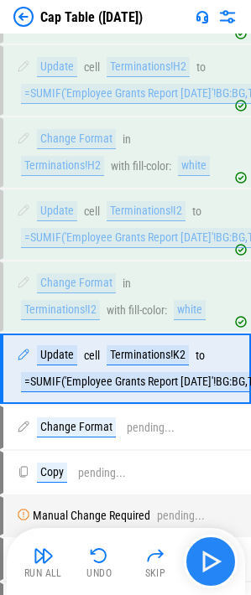
scroll to position [7121, 0]
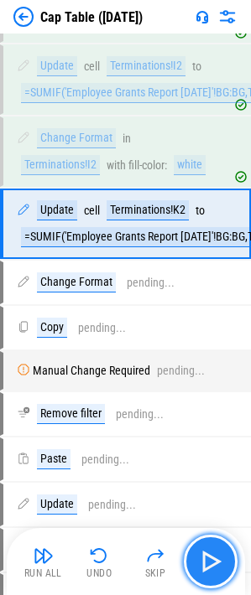
click at [201, 560] on img "button" at bounding box center [210, 561] width 27 height 27
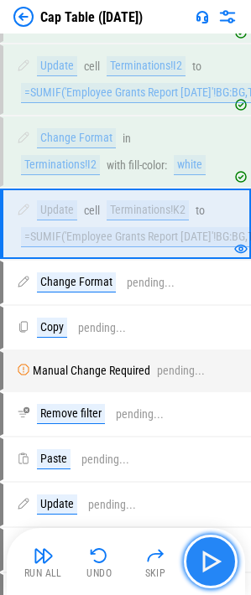
click at [201, 560] on img "button" at bounding box center [210, 561] width 27 height 27
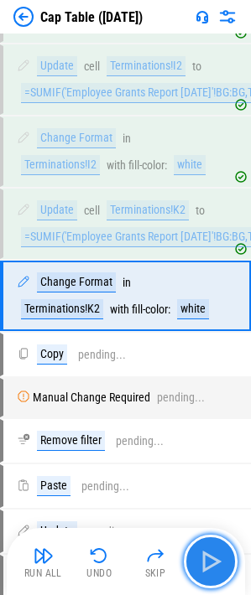
click at [201, 560] on img "button" at bounding box center [210, 561] width 27 height 27
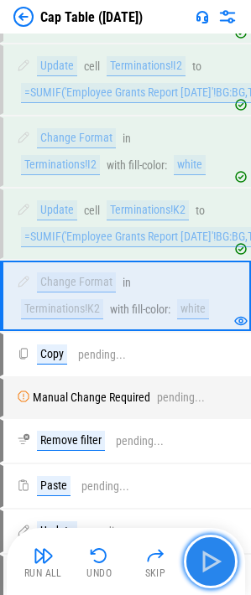
click at [201, 560] on img "button" at bounding box center [210, 561] width 27 height 27
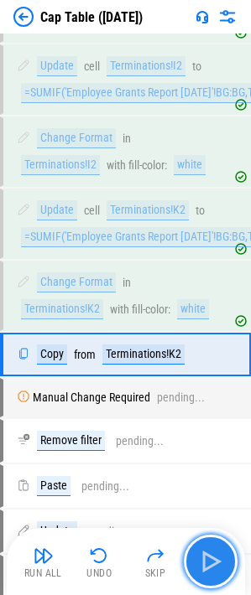
click at [201, 560] on img "button" at bounding box center [210, 561] width 27 height 27
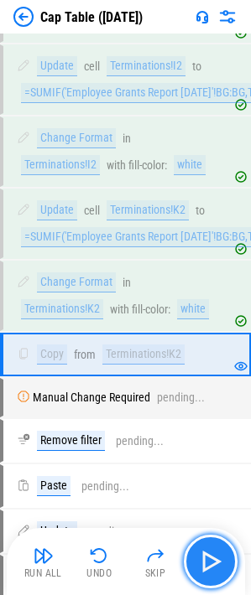
click at [201, 560] on img "button" at bounding box center [210, 561] width 27 height 27
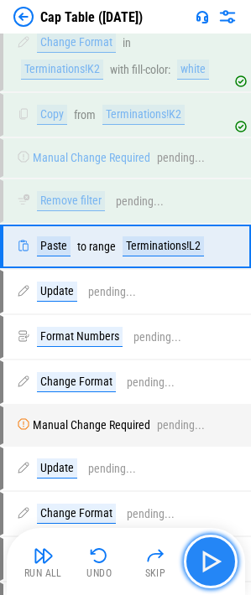
scroll to position [7384, 0]
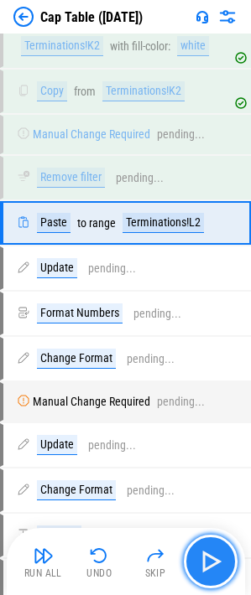
click at [201, 560] on img "button" at bounding box center [210, 561] width 27 height 27
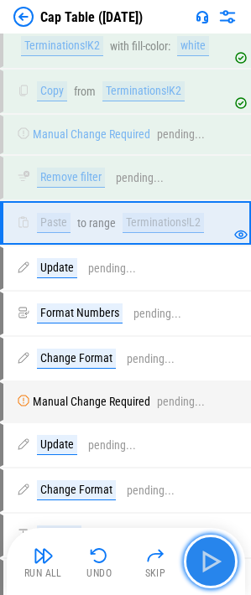
click at [201, 560] on img "button" at bounding box center [210, 561] width 27 height 27
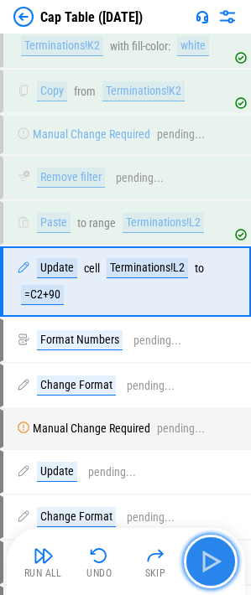
click at [201, 560] on img "button" at bounding box center [210, 561] width 27 height 27
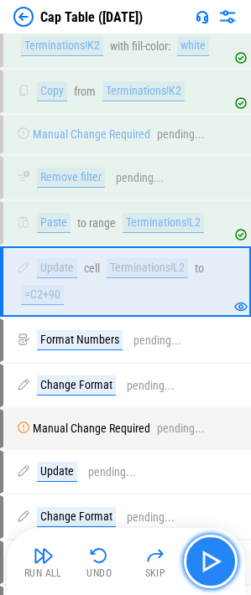
click at [201, 560] on img "button" at bounding box center [210, 561] width 27 height 27
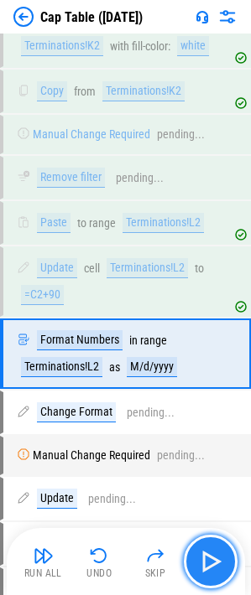
click at [201, 560] on img "button" at bounding box center [210, 561] width 27 height 27
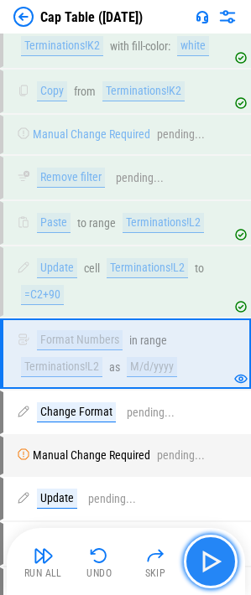
click at [201, 560] on img "button" at bounding box center [210, 561] width 27 height 27
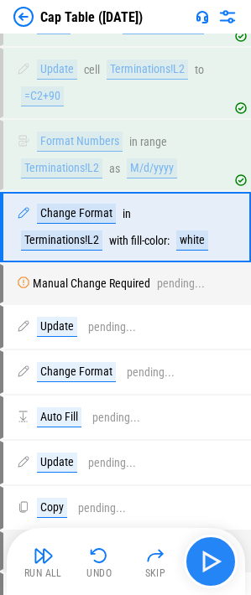
scroll to position [7587, 0]
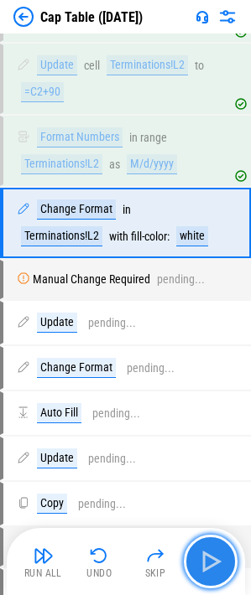
click at [201, 560] on img "button" at bounding box center [210, 561] width 27 height 27
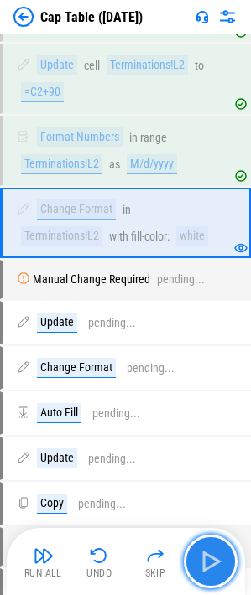
click at [201, 560] on img "button" at bounding box center [210, 561] width 27 height 27
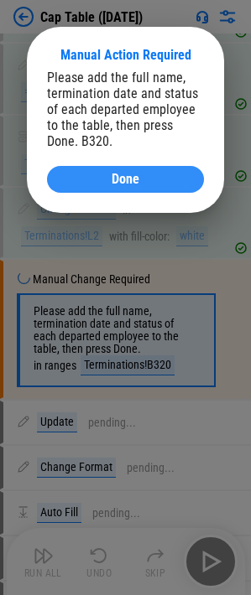
click at [112, 188] on button "Done" at bounding box center [125, 179] width 157 height 27
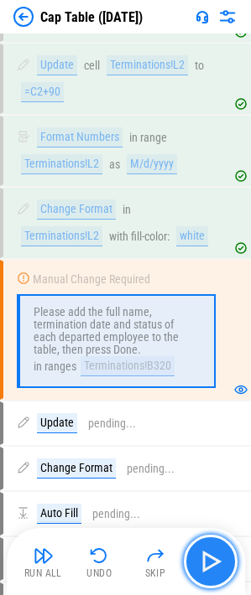
click at [207, 558] on img "button" at bounding box center [210, 561] width 27 height 27
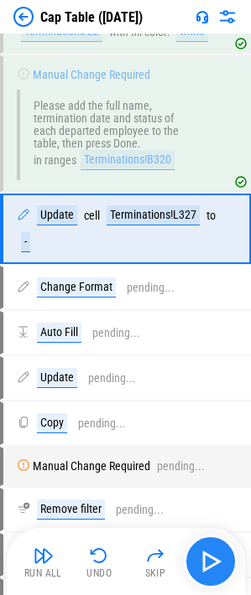
scroll to position [7798, 0]
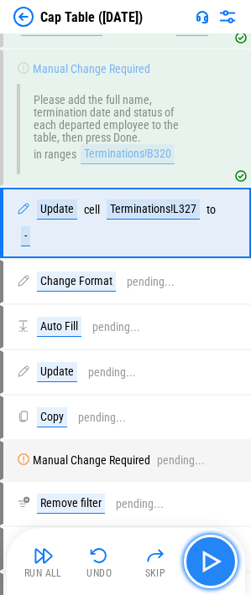
click at [207, 558] on img "button" at bounding box center [210, 561] width 27 height 27
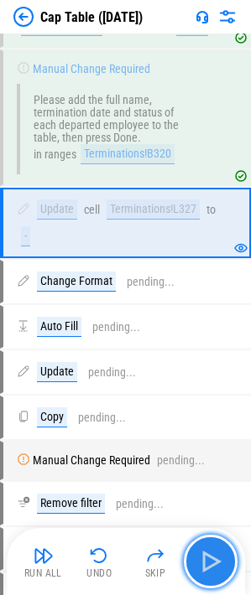
click at [207, 558] on img "button" at bounding box center [210, 561] width 27 height 27
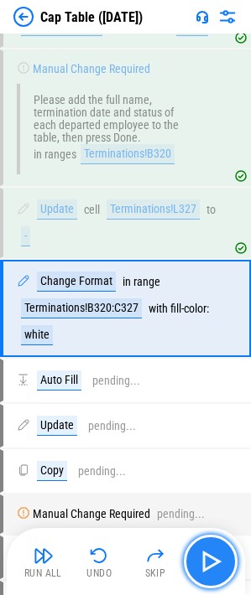
click at [207, 558] on img "button" at bounding box center [210, 561] width 27 height 27
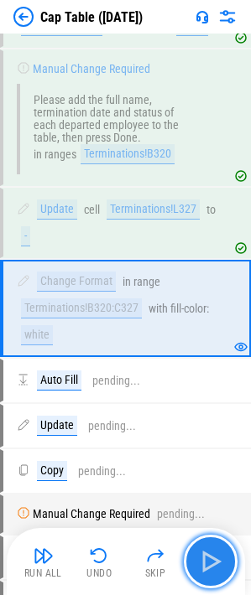
click at [207, 558] on img "button" at bounding box center [210, 561] width 27 height 27
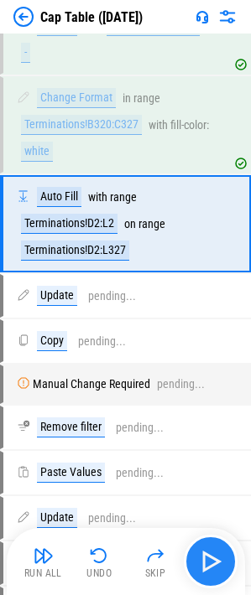
scroll to position [7982, 0]
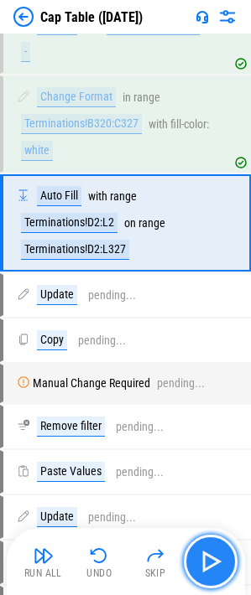
click at [207, 558] on img "button" at bounding box center [210, 561] width 27 height 27
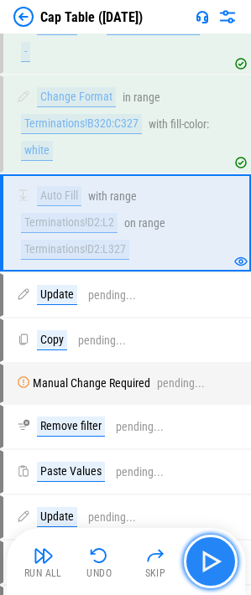
click at [207, 558] on img "button" at bounding box center [210, 561] width 27 height 27
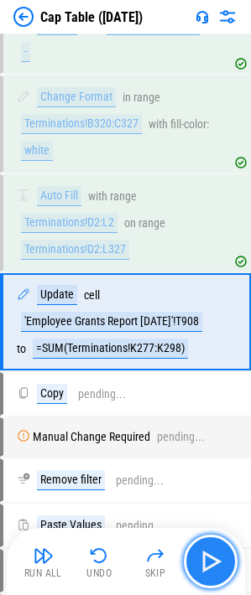
click at [213, 564] on img "button" at bounding box center [210, 561] width 27 height 27
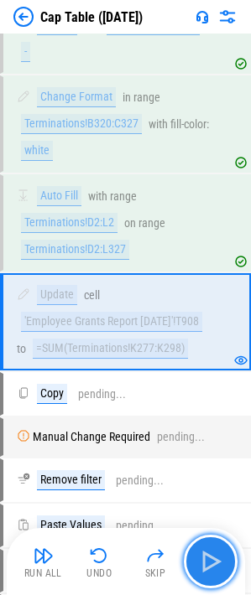
click at [214, 562] on img "button" at bounding box center [210, 561] width 27 height 27
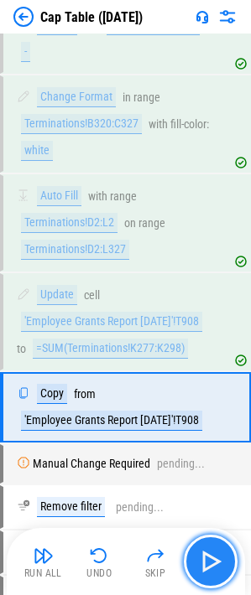
click at [214, 562] on img "button" at bounding box center [210, 561] width 27 height 27
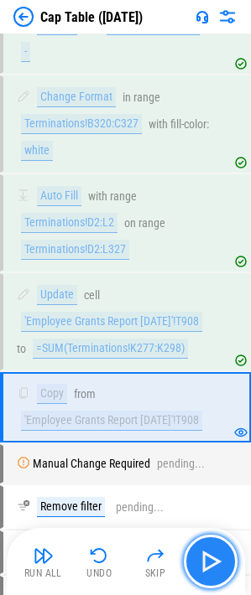
click at [214, 562] on img "button" at bounding box center [210, 561] width 27 height 27
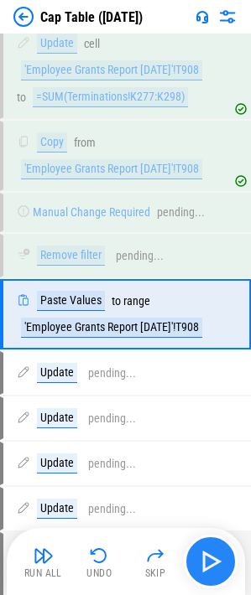
scroll to position [8326, 0]
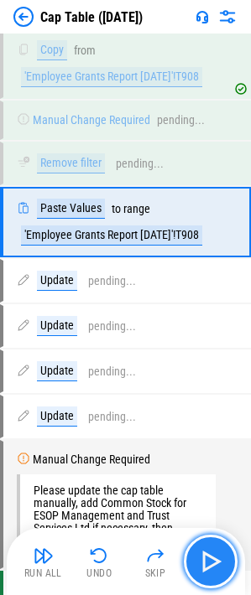
click at [214, 562] on img "button" at bounding box center [210, 561] width 27 height 27
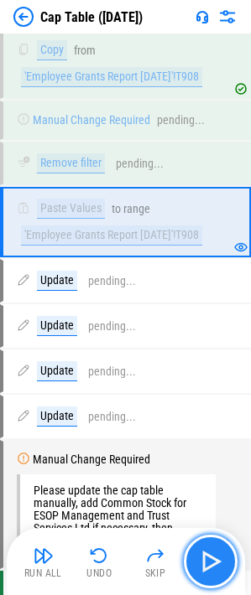
click at [214, 562] on img "button" at bounding box center [210, 561] width 27 height 27
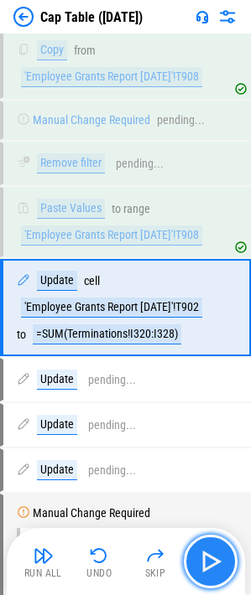
click at [214, 562] on img "button" at bounding box center [210, 561] width 27 height 27
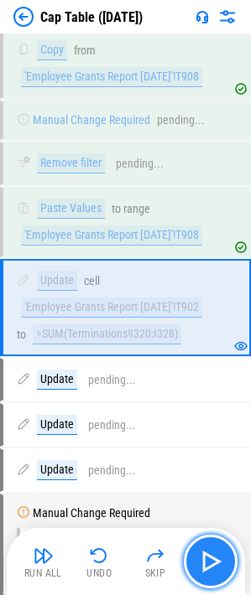
click at [214, 562] on img "button" at bounding box center [210, 561] width 27 height 27
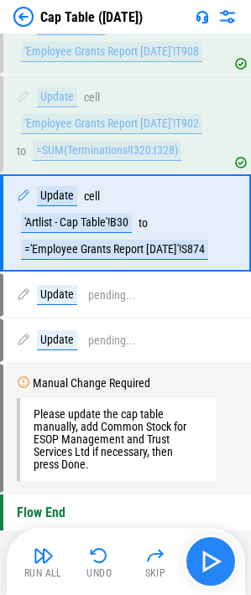
scroll to position [8511, 0]
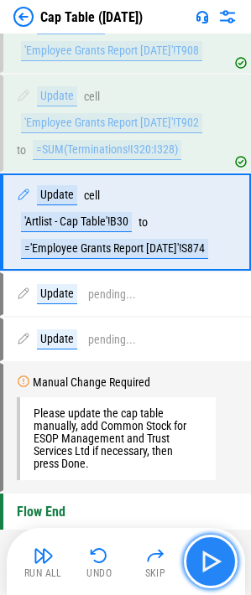
click at [208, 556] on img "button" at bounding box center [210, 561] width 27 height 27
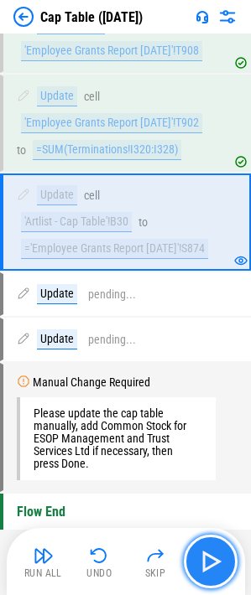
click at [218, 570] on img "button" at bounding box center [210, 561] width 27 height 27
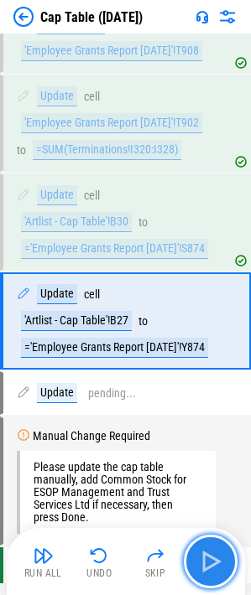
click at [218, 570] on img "button" at bounding box center [210, 561] width 27 height 27
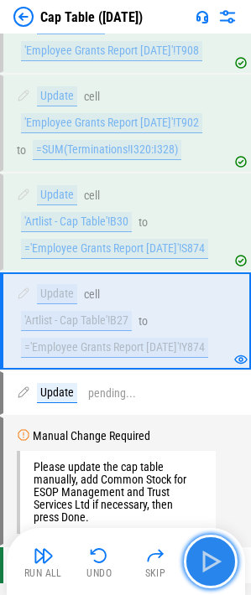
click at [218, 570] on img "button" at bounding box center [210, 561] width 27 height 27
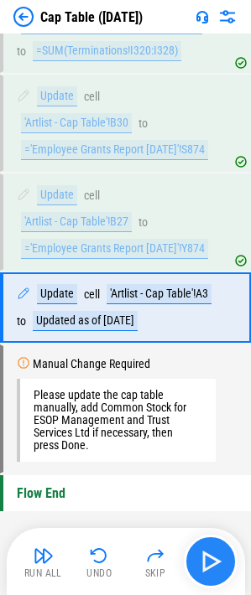
scroll to position [8709, 0]
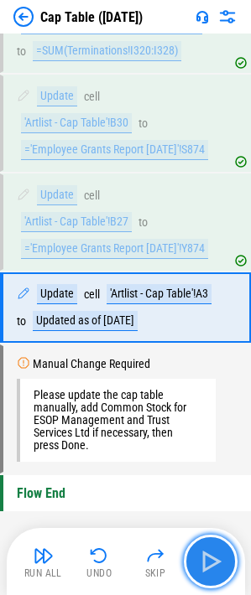
click at [218, 570] on img "button" at bounding box center [210, 561] width 27 height 27
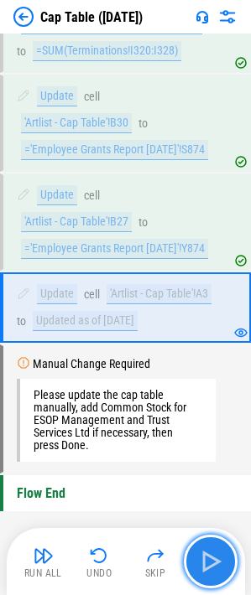
click at [210, 556] on img "button" at bounding box center [210, 561] width 27 height 27
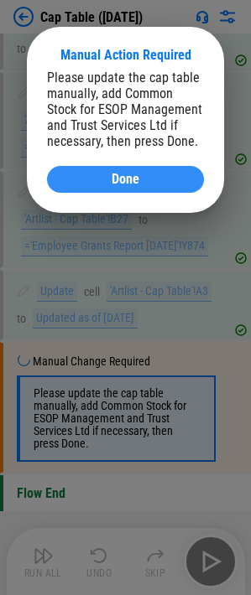
click at [102, 181] on div "Done" at bounding box center [125, 179] width 117 height 13
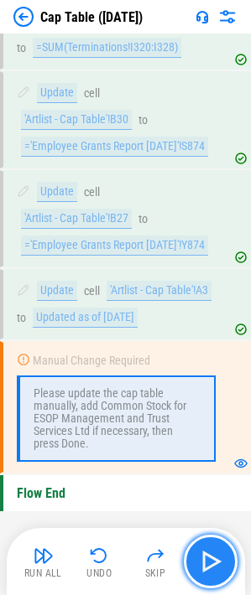
click at [216, 562] on img "button" at bounding box center [210, 561] width 27 height 27
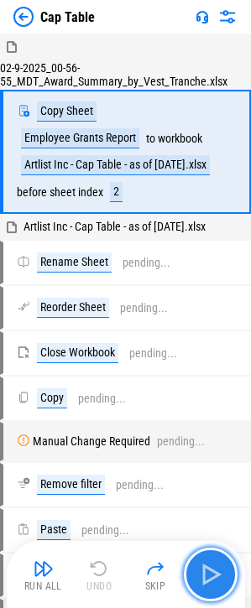
click at [216, 574] on img "button" at bounding box center [210, 574] width 27 height 27
